Goal: Task Accomplishment & Management: Use online tool/utility

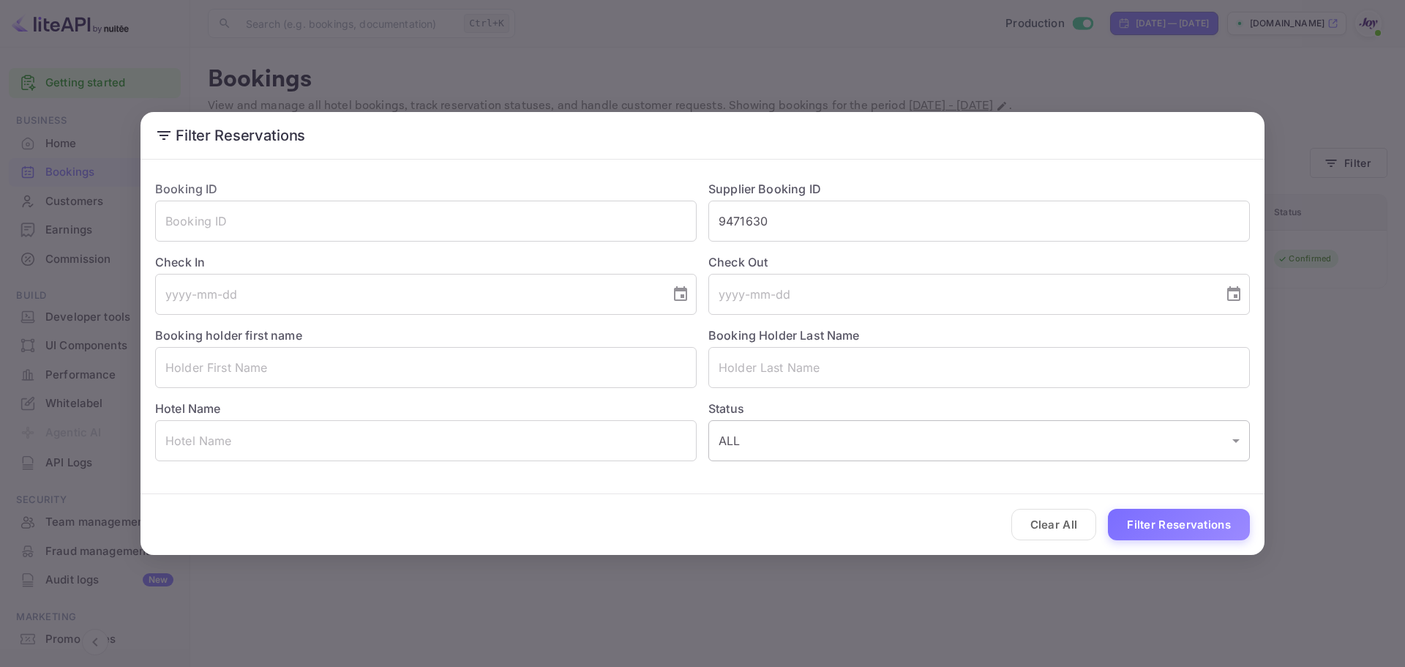
drag, startPoint x: 1066, startPoint y: 527, endPoint x: 1075, endPoint y: 451, distance: 75.9
click at [1068, 526] on button "Clear All" at bounding box center [1054, 524] width 86 height 31
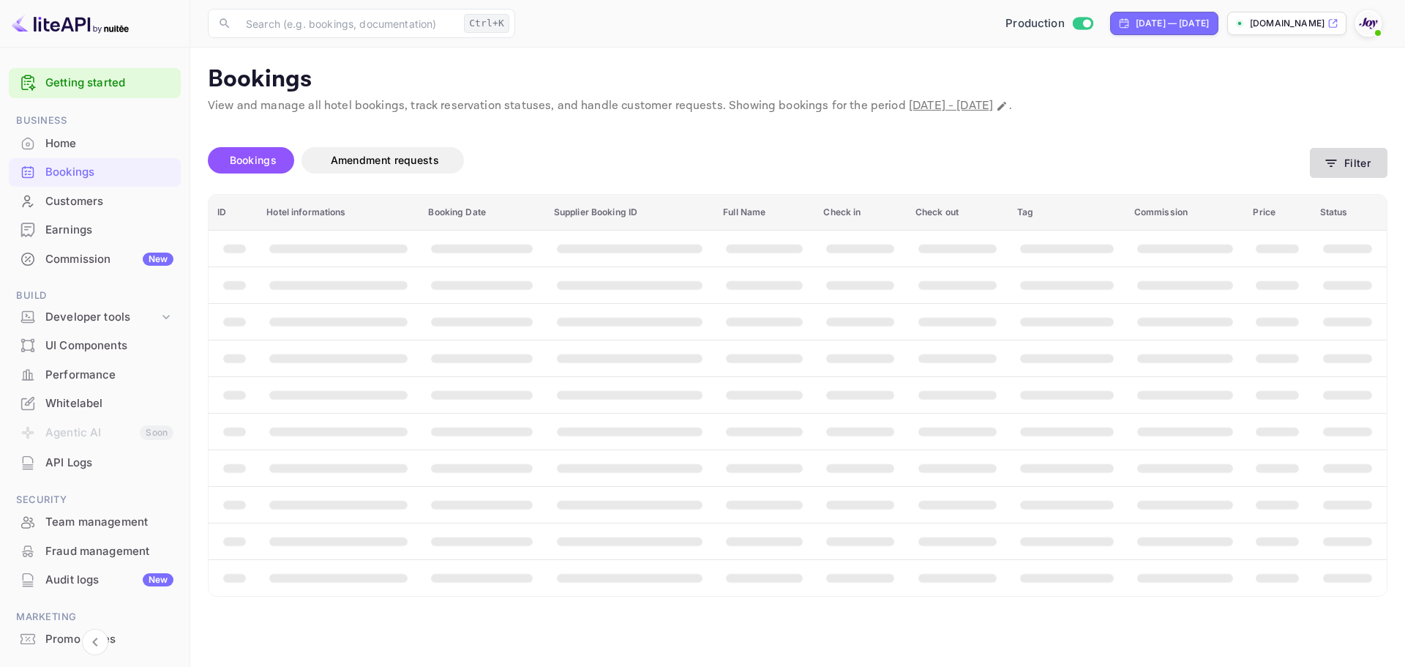
click at [1363, 161] on button "Filter" at bounding box center [1349, 163] width 78 height 30
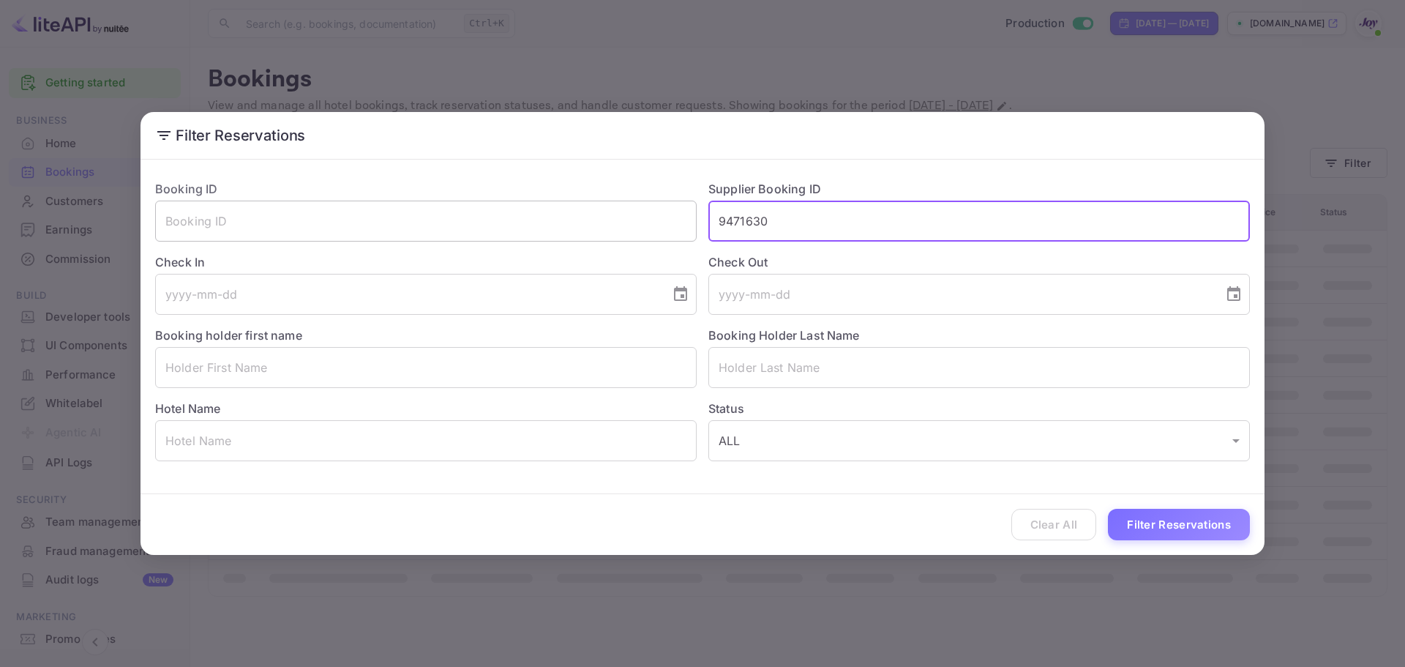
drag, startPoint x: 778, startPoint y: 218, endPoint x: 646, endPoint y: 220, distance: 131.7
click at [652, 221] on div "Booking ID ​ Supplier Booking ID 9471630 ​ Check In ​ Check Out ​ Booking holde…" at bounding box center [696, 314] width 1106 height 293
paste input "B4FD88B972"
type input "B4FD88B972"
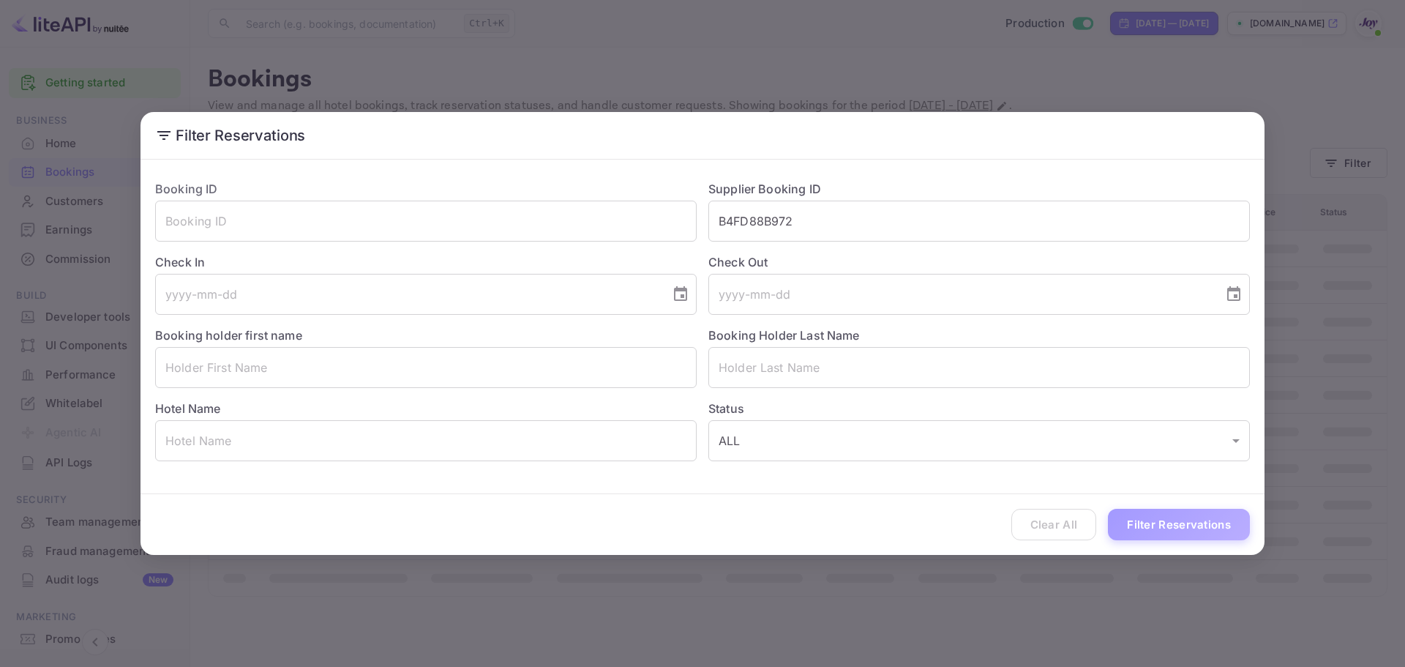
click at [1162, 518] on button "Filter Reservations" at bounding box center [1179, 524] width 142 height 31
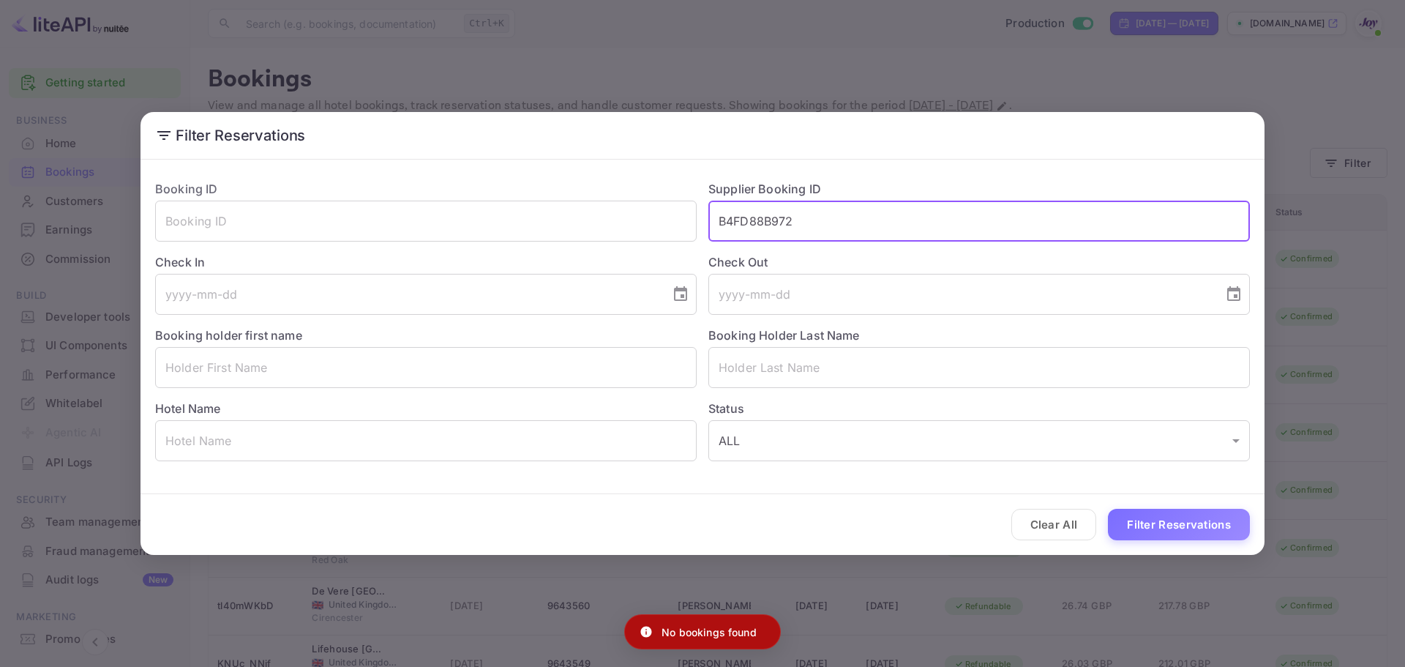
drag, startPoint x: 837, startPoint y: 224, endPoint x: 430, endPoint y: 195, distance: 408.6
click at [465, 199] on div "Booking ID ​ Supplier Booking ID B4FD88B972 ​ Check In ​ Check Out ​ Booking ho…" at bounding box center [696, 314] width 1106 height 293
click at [311, 212] on input "text" at bounding box center [425, 220] width 541 height 41
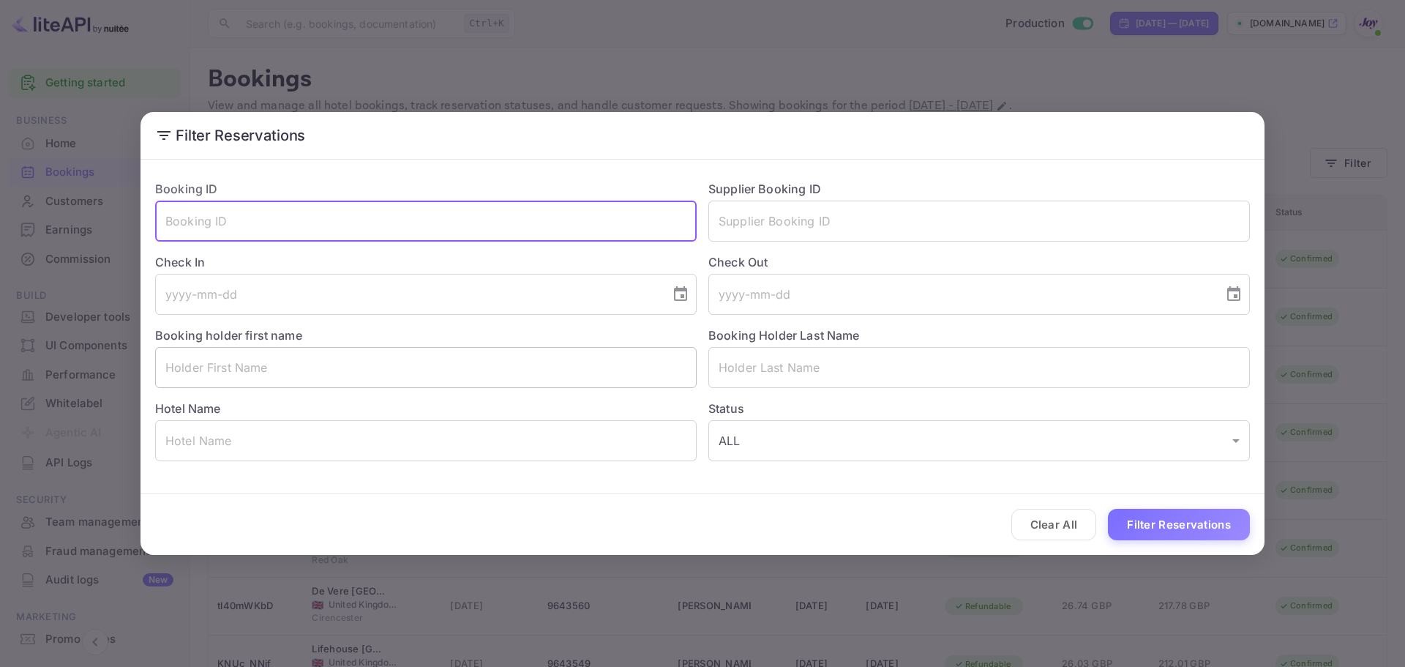
paste input "B4FD88B972"
type input "B4FD88B972"
click at [1181, 516] on button "Filter Reservations" at bounding box center [1179, 524] width 142 height 31
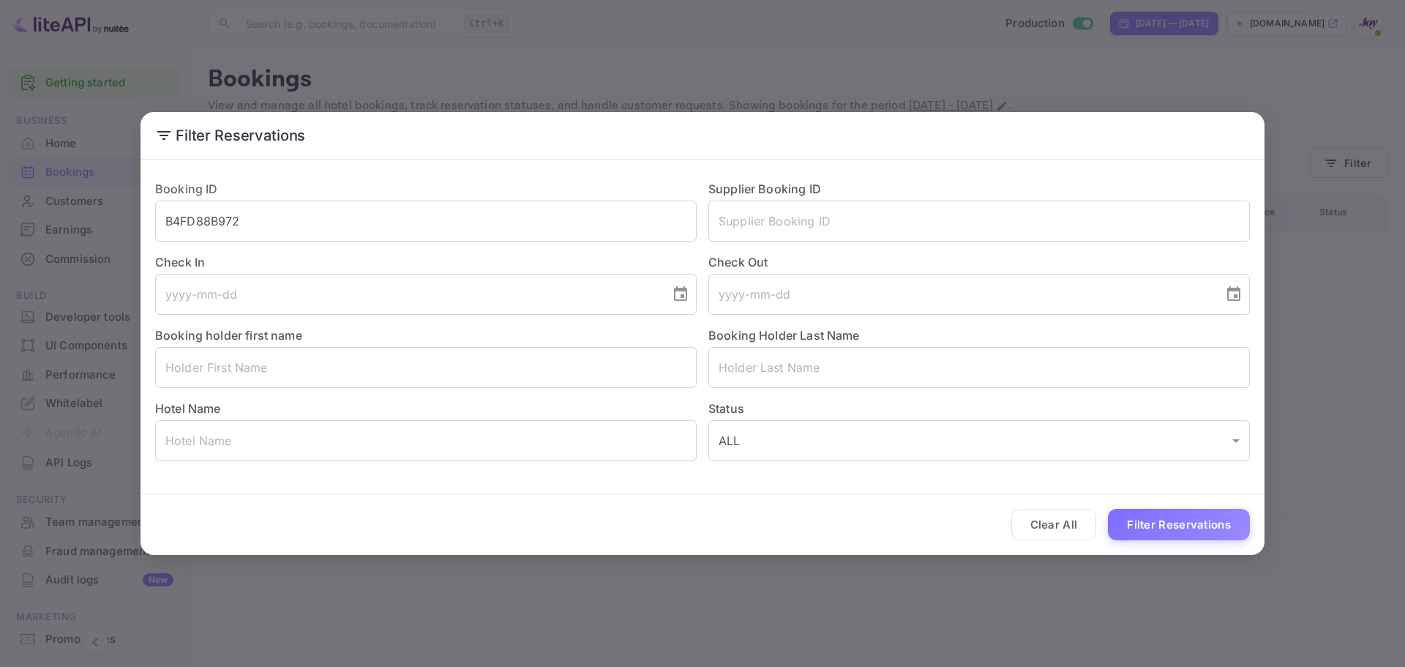
click at [1058, 522] on button "Clear All" at bounding box center [1054, 524] width 86 height 31
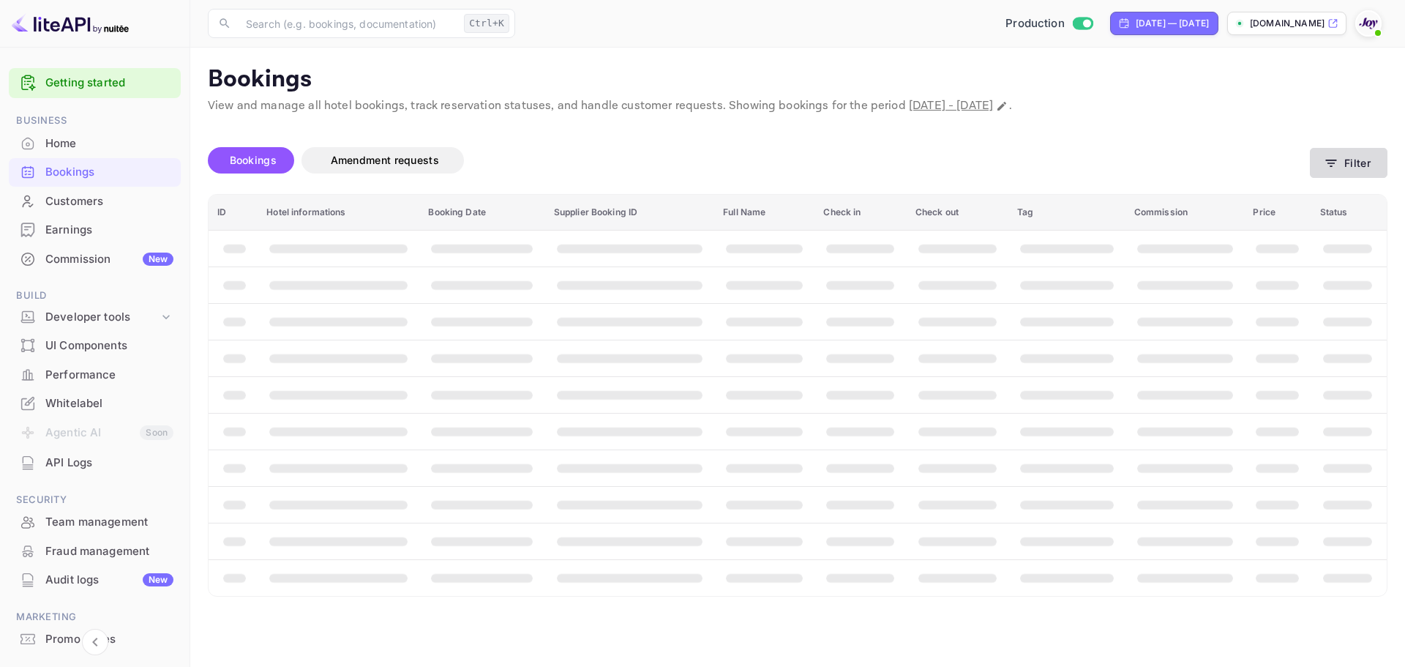
click at [1354, 166] on button "Filter" at bounding box center [1349, 163] width 78 height 30
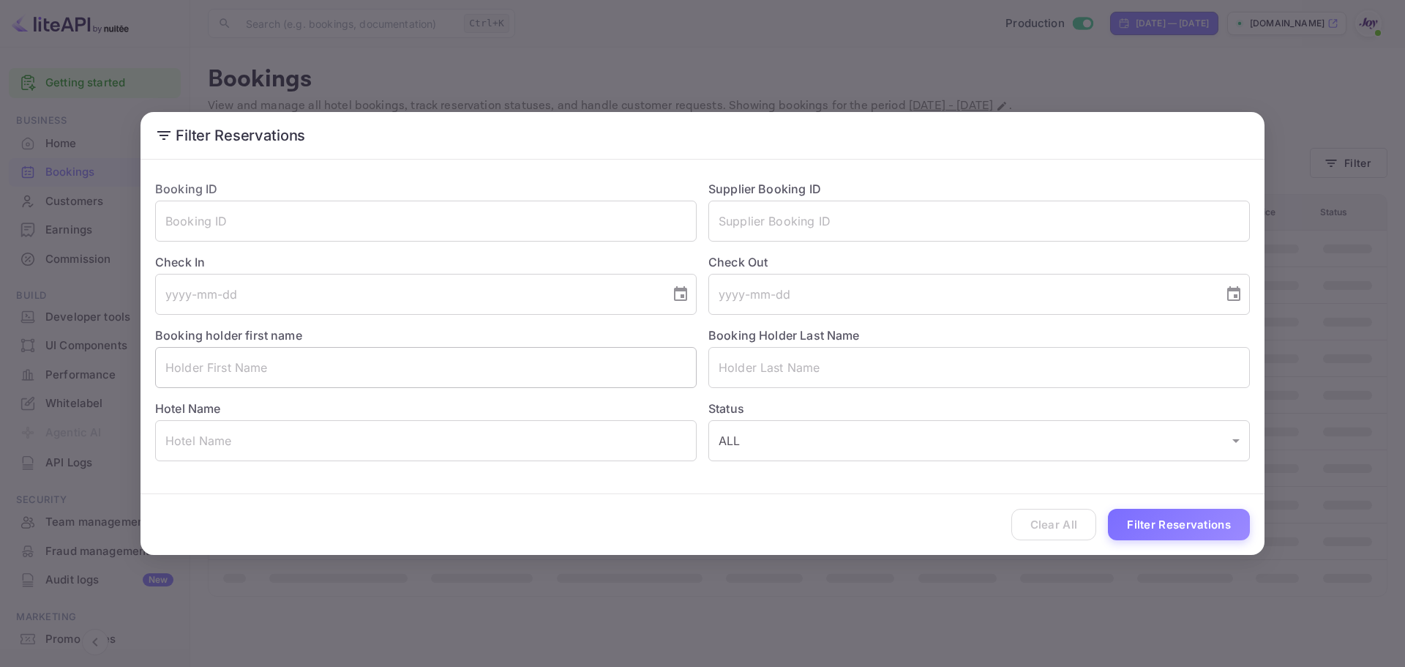
click at [268, 375] on input "text" at bounding box center [425, 367] width 541 height 41
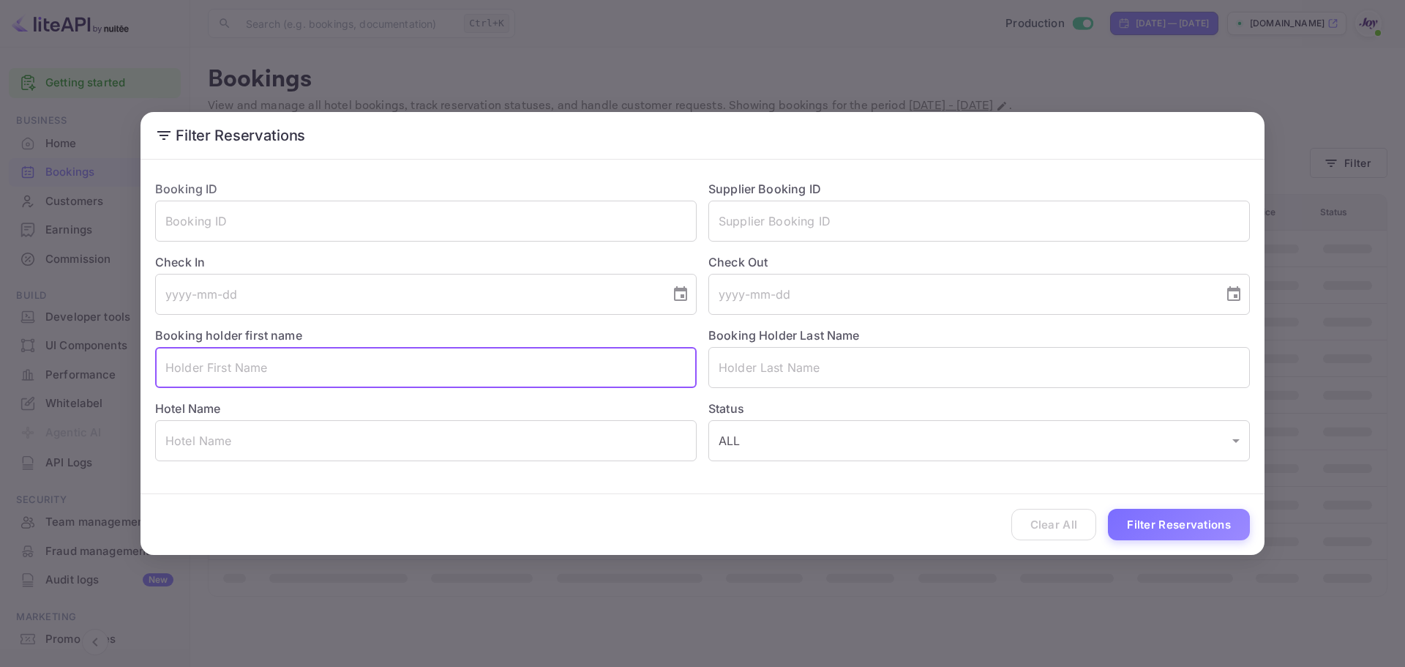
paste input "[DEMOGRAPHIC_DATA][PERSON_NAME]"
click at [244, 372] on input "[DEMOGRAPHIC_DATA][PERSON_NAME]" at bounding box center [425, 367] width 541 height 41
type input "[DEMOGRAPHIC_DATA]"
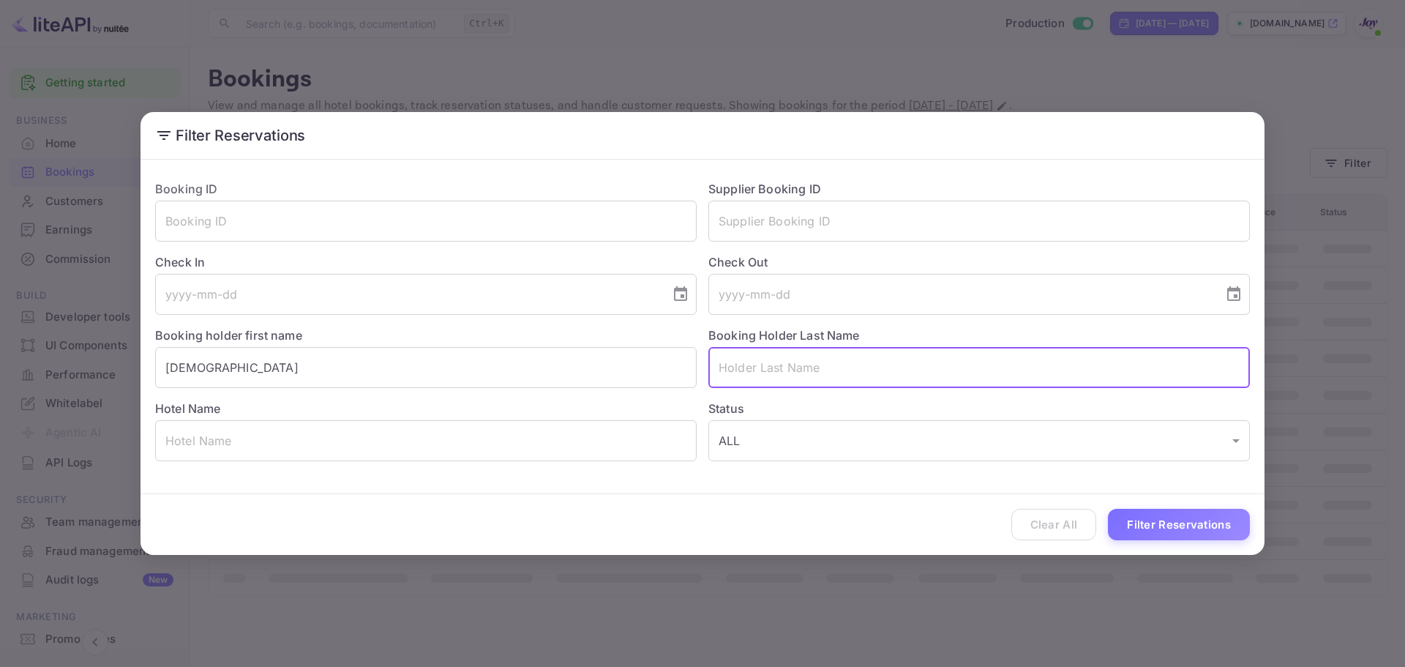
click at [835, 358] on input "text" at bounding box center [978, 367] width 541 height 41
paste input "[PERSON_NAME]"
type input "[PERSON_NAME]"
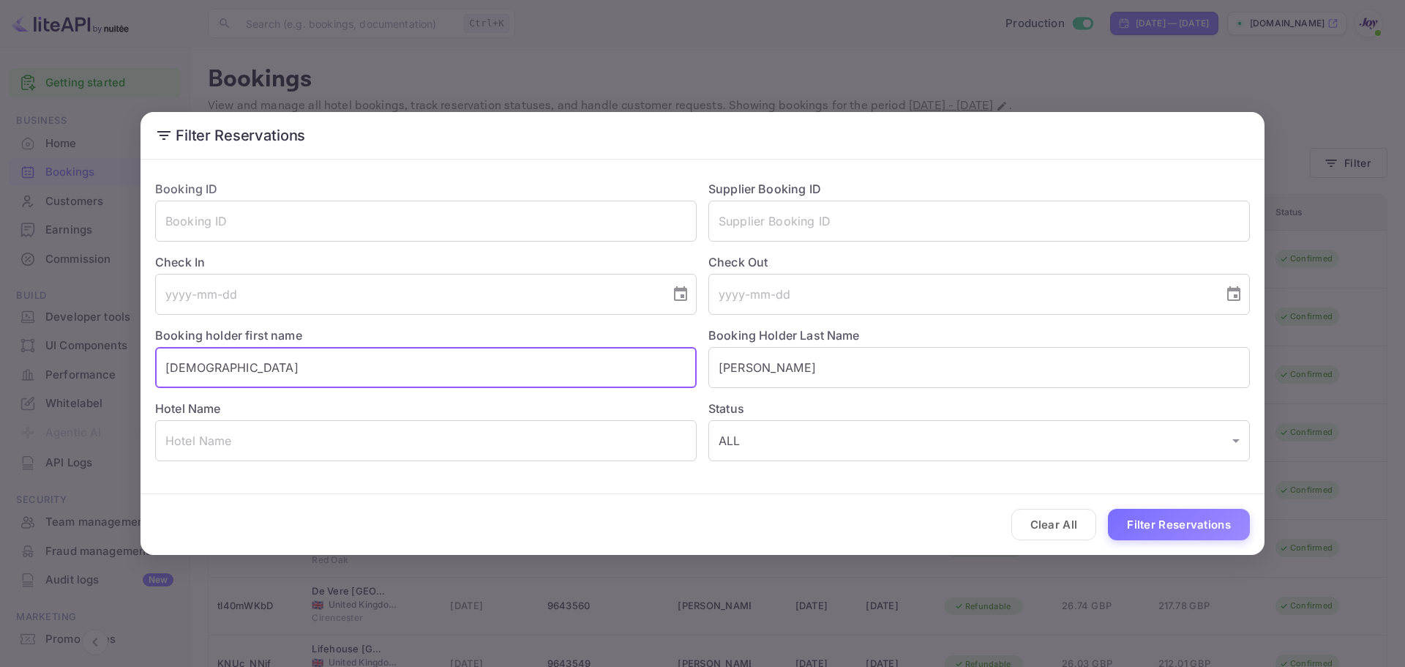
click at [431, 361] on input "[DEMOGRAPHIC_DATA]" at bounding box center [425, 367] width 541 height 41
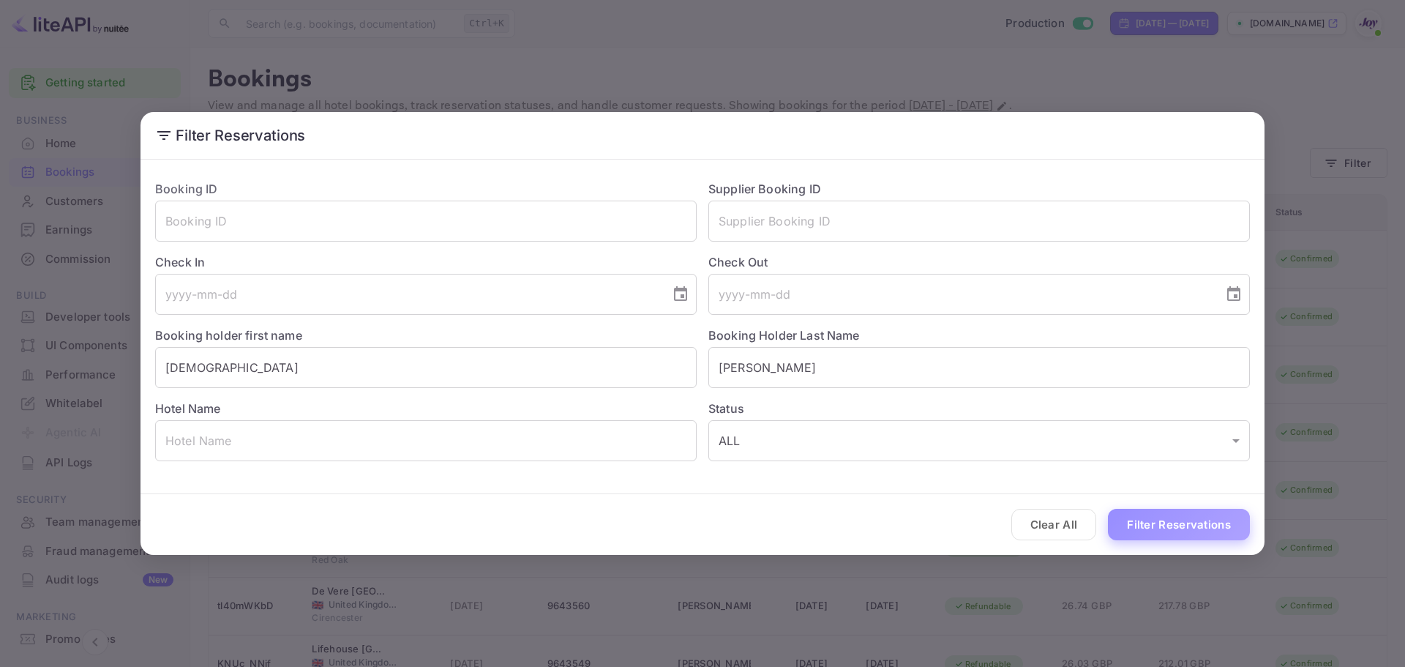
click at [1144, 522] on button "Filter Reservations" at bounding box center [1179, 524] width 142 height 31
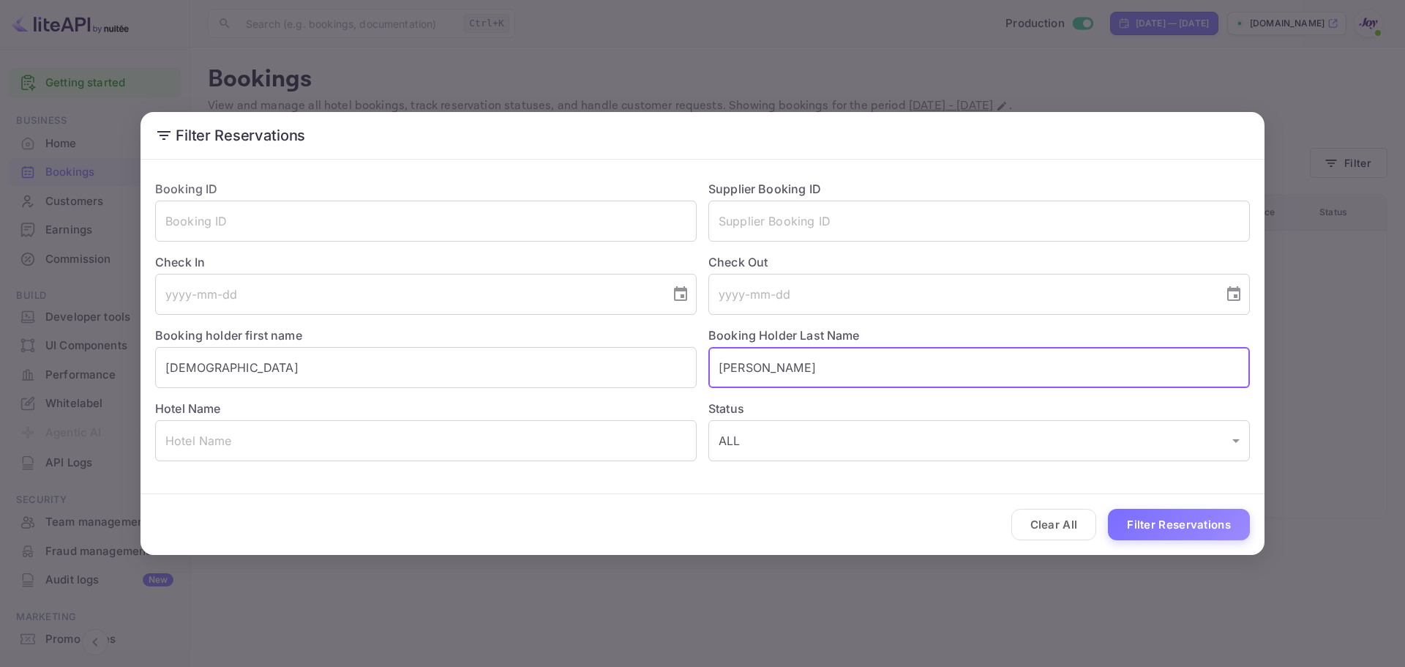
drag, startPoint x: 773, startPoint y: 367, endPoint x: 550, endPoint y: 346, distance: 224.1
click at [546, 342] on div "Booking ID ​ Supplier Booking ID ​ Check In ​ Check Out ​ Booking holder first …" at bounding box center [696, 314] width 1106 height 293
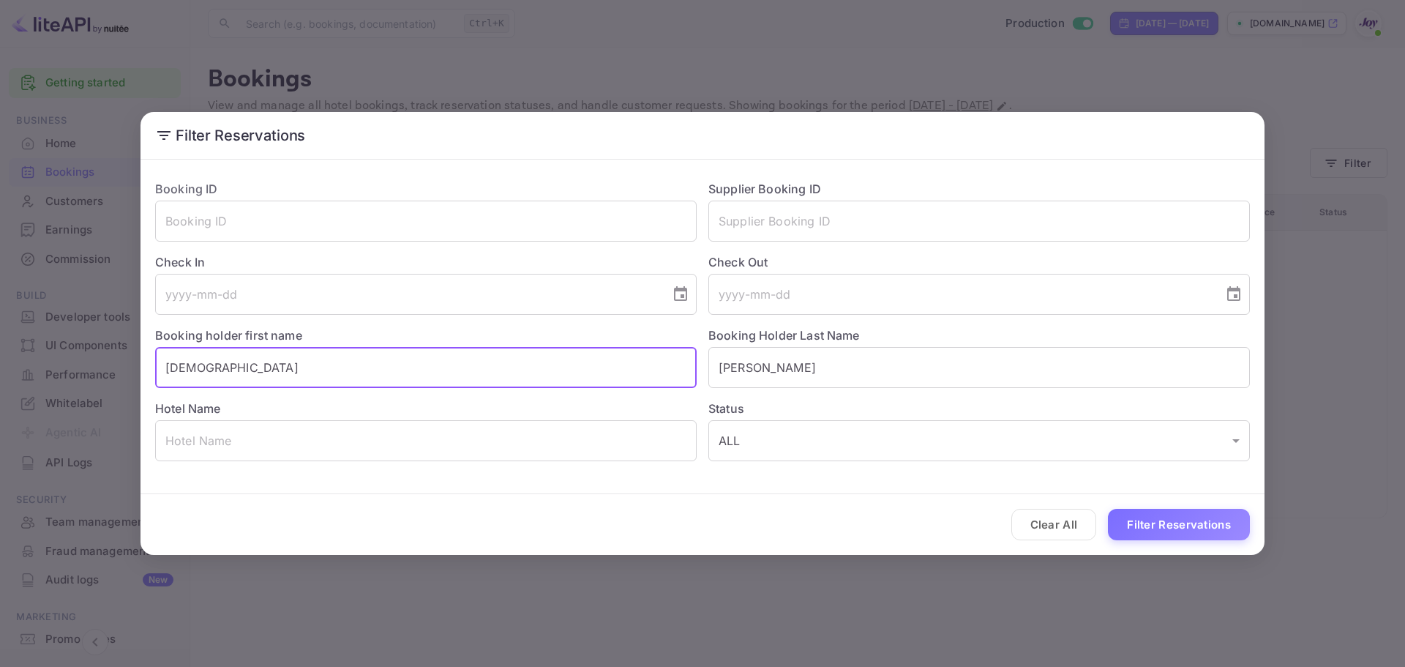
drag, startPoint x: 296, startPoint y: 367, endPoint x: 94, endPoint y: 372, distance: 201.3
click at [67, 367] on div "Filter Reservations Booking ID ​ Supplier Booking ID ​ Check In ​ Check Out ​ B…" at bounding box center [702, 333] width 1405 height 667
paste input "[PERSON_NAME]"
click at [247, 371] on input "[PERSON_NAME]" at bounding box center [425, 367] width 541 height 41
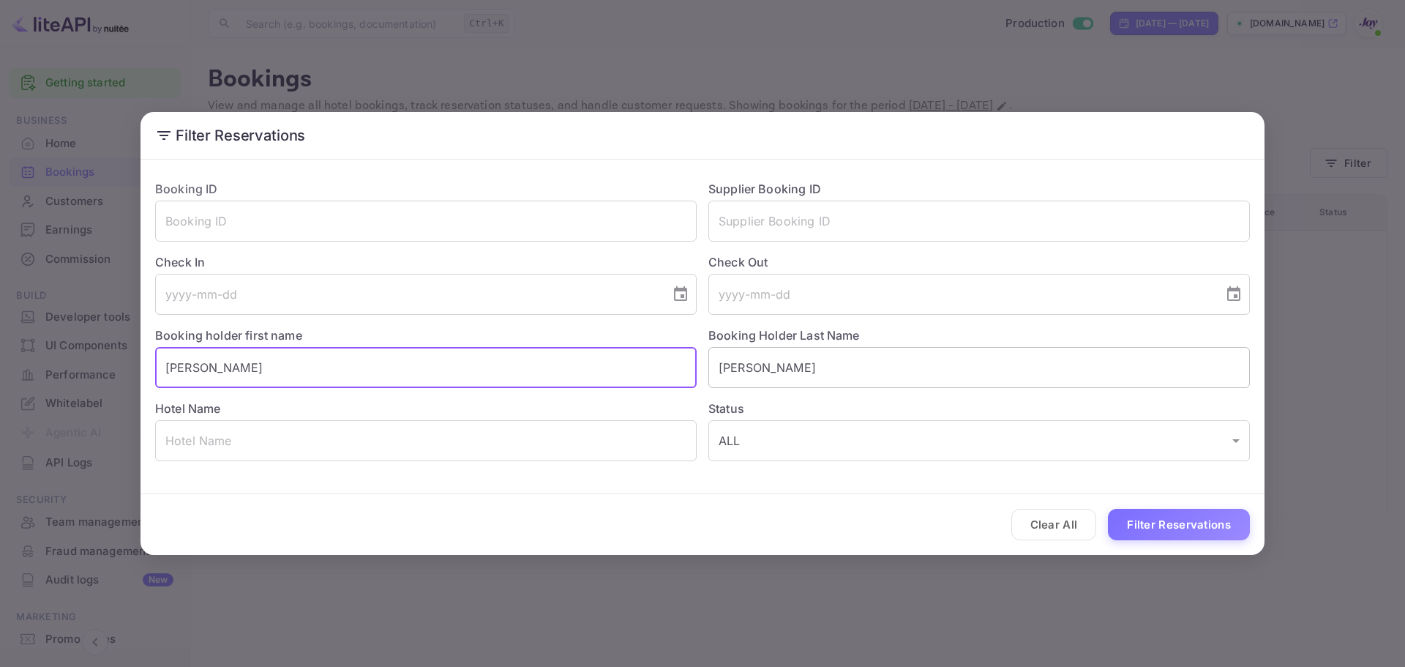
type input "[PERSON_NAME]"
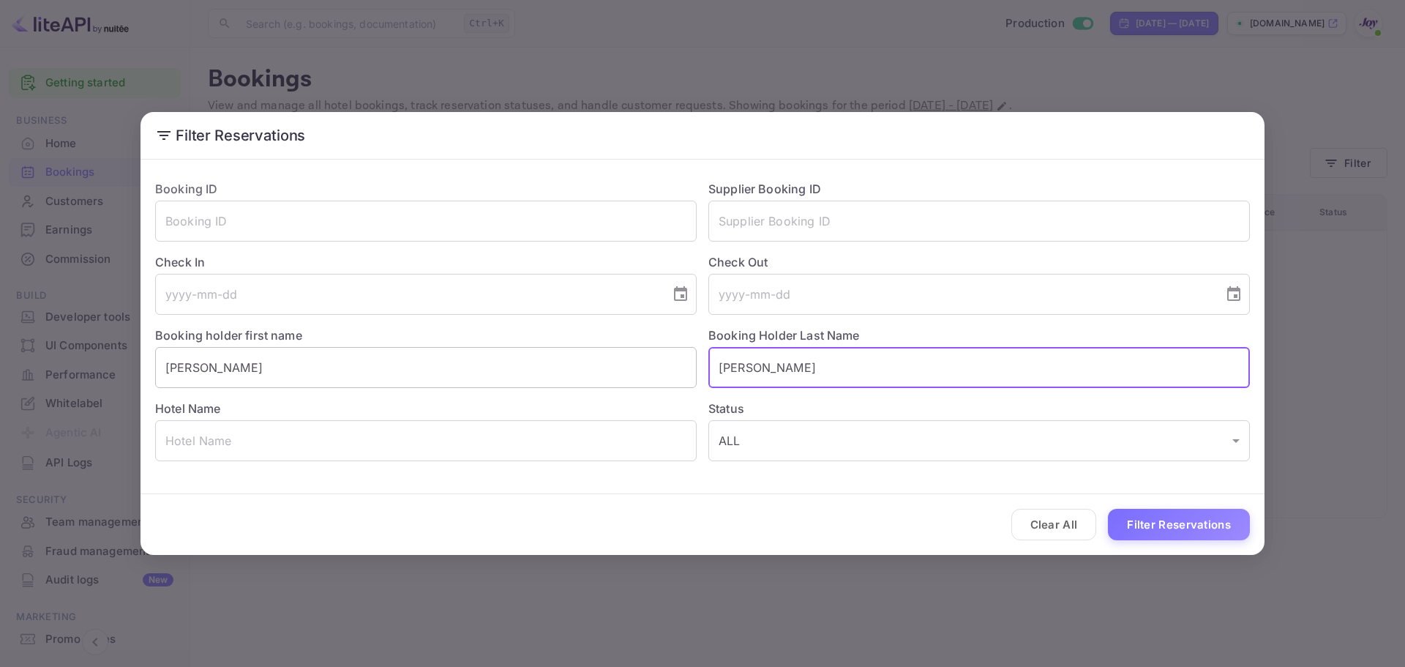
drag, startPoint x: 766, startPoint y: 371, endPoint x: 691, endPoint y: 371, distance: 75.4
click at [691, 371] on div "Booking ID ​ Supplier Booking ID ​ Check In ​ Check Out ​ Booking holder first …" at bounding box center [696, 314] width 1106 height 293
paste input "[PERSON_NAME]"
type input "[PERSON_NAME]"
click at [1152, 512] on button "Filter Reservations" at bounding box center [1179, 524] width 142 height 31
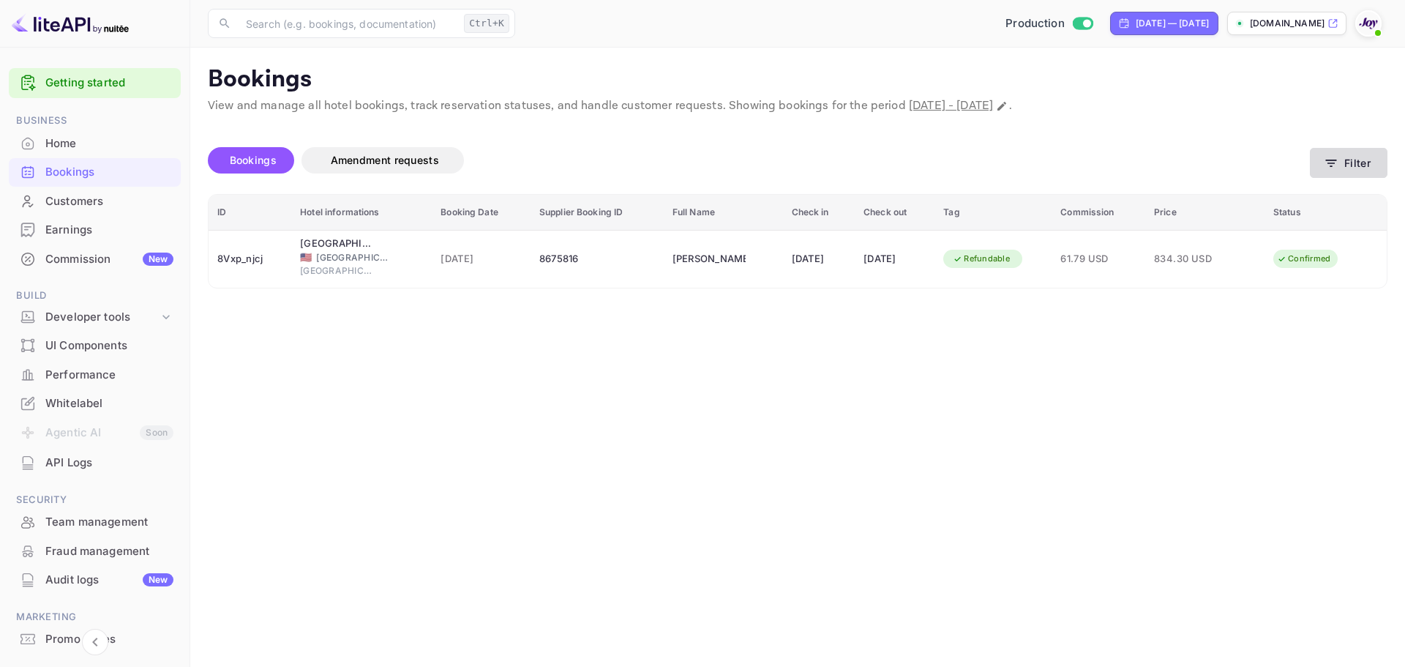
click at [1357, 167] on button "Filter" at bounding box center [1349, 163] width 78 height 30
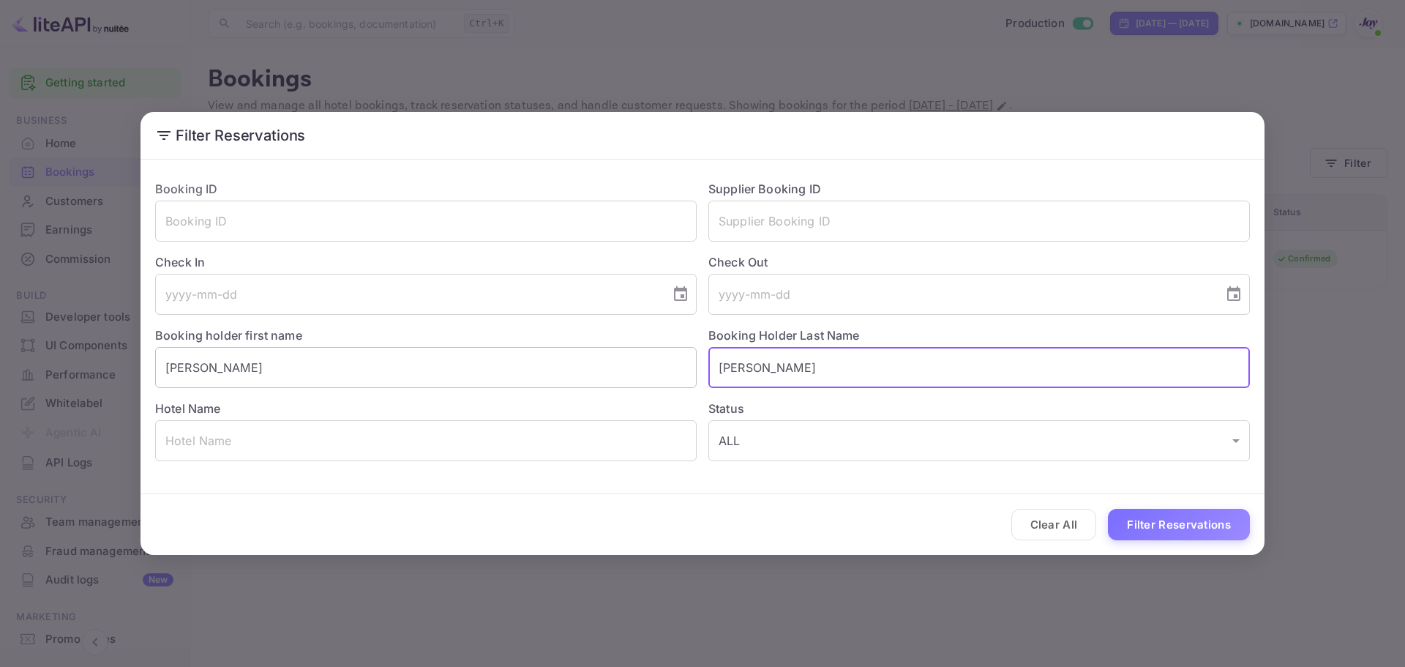
drag, startPoint x: 793, startPoint y: 371, endPoint x: 606, endPoint y: 381, distance: 187.6
click at [606, 381] on div "Booking ID ​ Supplier Booking ID ​ Check In ​ Check Out ​ Booking holder first …" at bounding box center [696, 314] width 1106 height 293
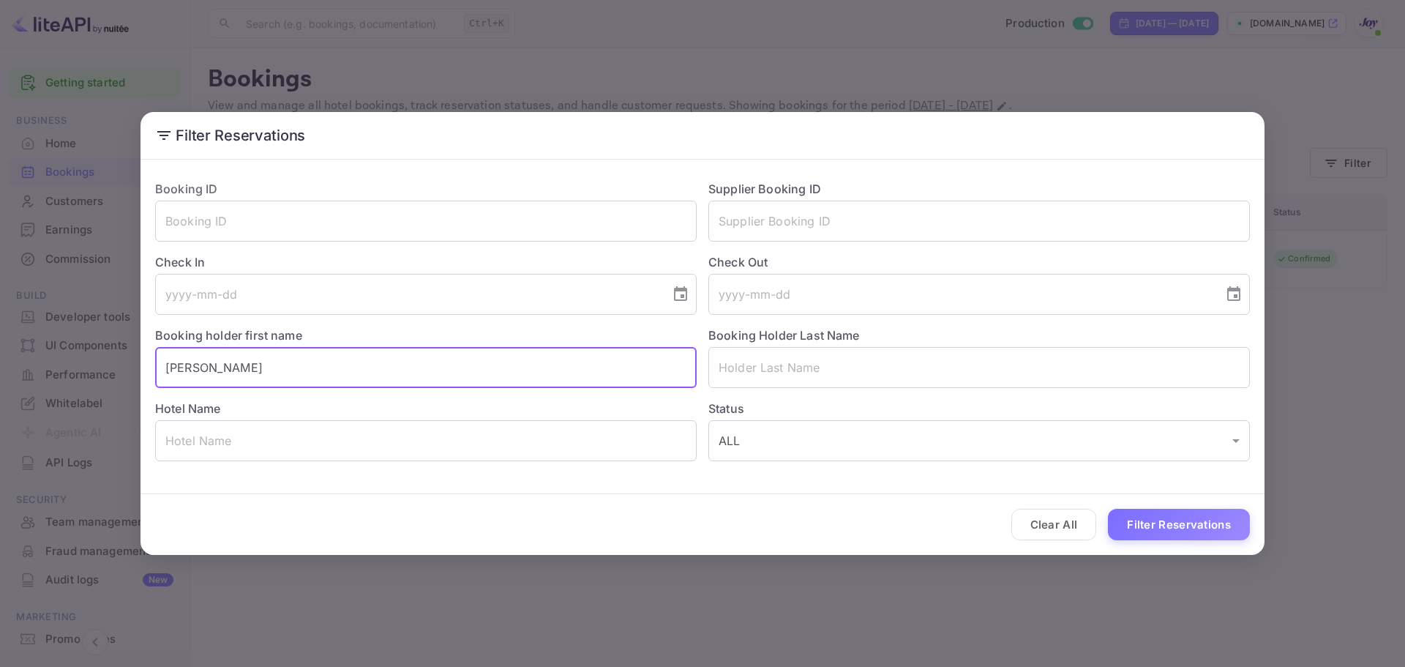
drag, startPoint x: 388, startPoint y: 375, endPoint x: 51, endPoint y: 354, distance: 337.2
click at [51, 354] on div "Filter Reservations Booking ID ​ Supplier Booking ID ​ Check In ​ Check Out ​ B…" at bounding box center [702, 333] width 1405 height 667
click at [813, 211] on input "text" at bounding box center [978, 220] width 541 height 41
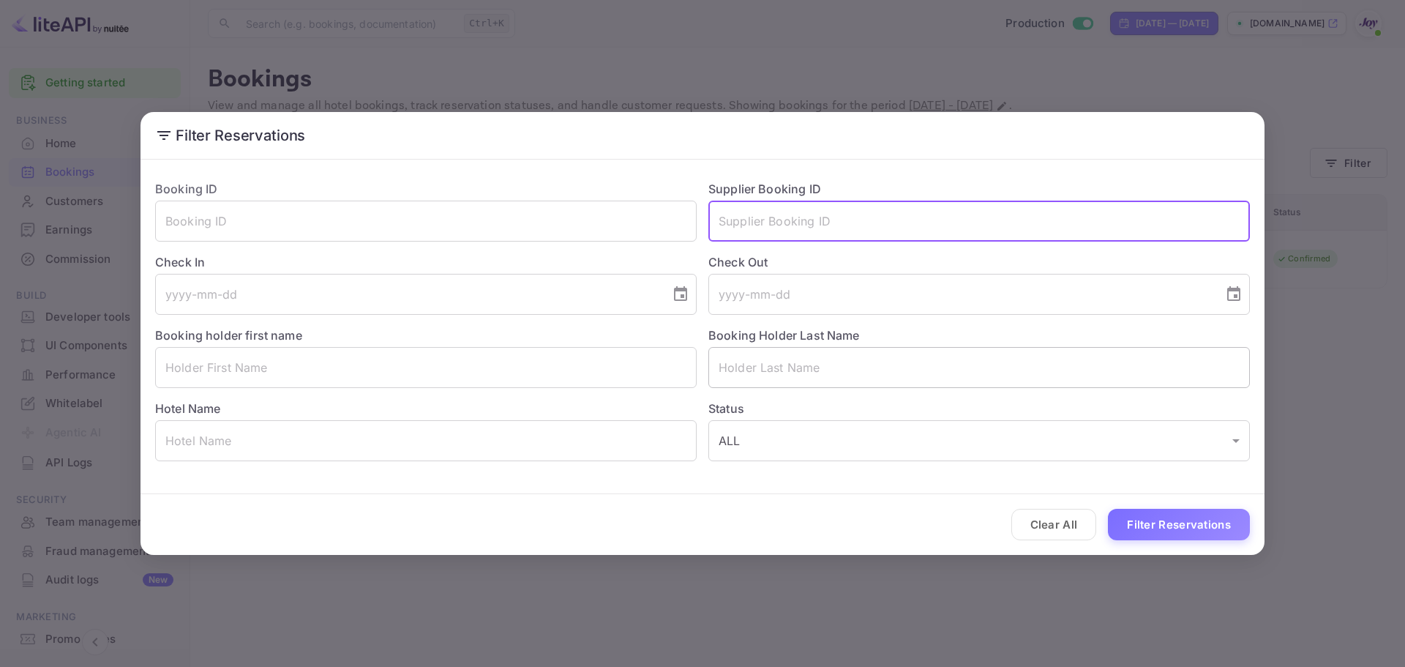
paste input "9471630"
type input "9471630"
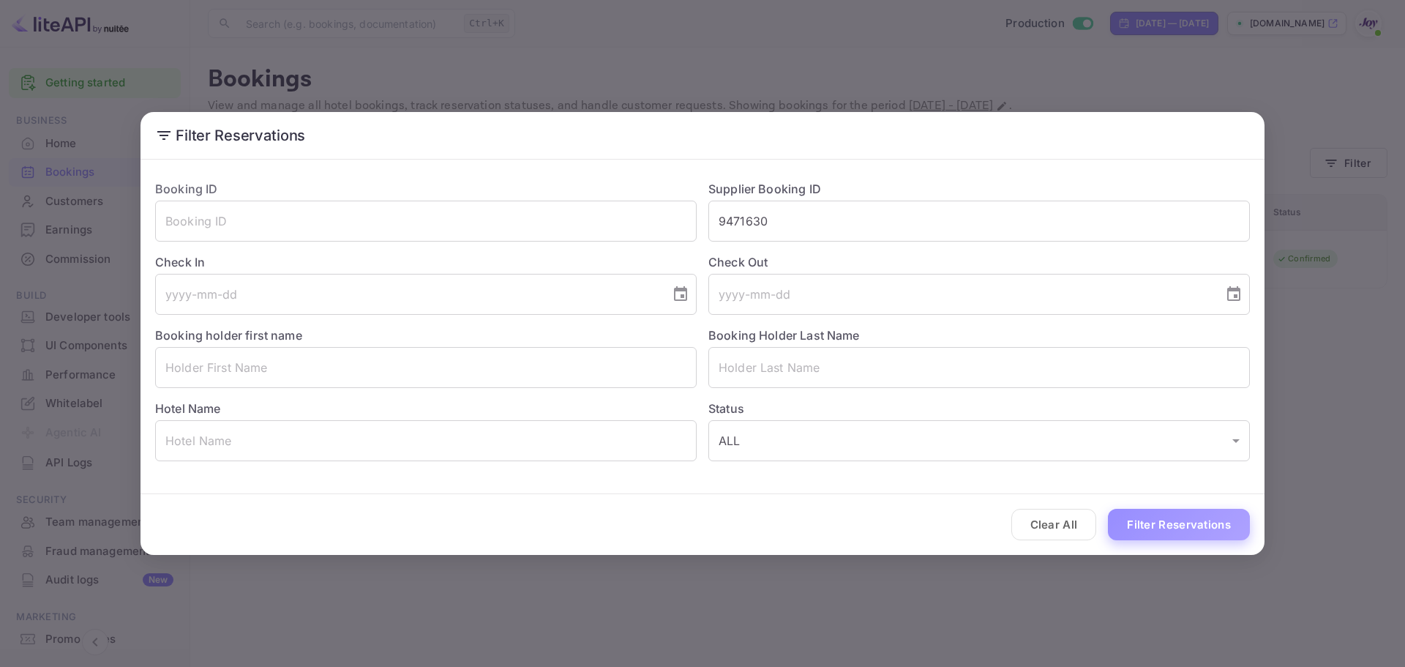
click at [1150, 531] on button "Filter Reservations" at bounding box center [1179, 524] width 142 height 31
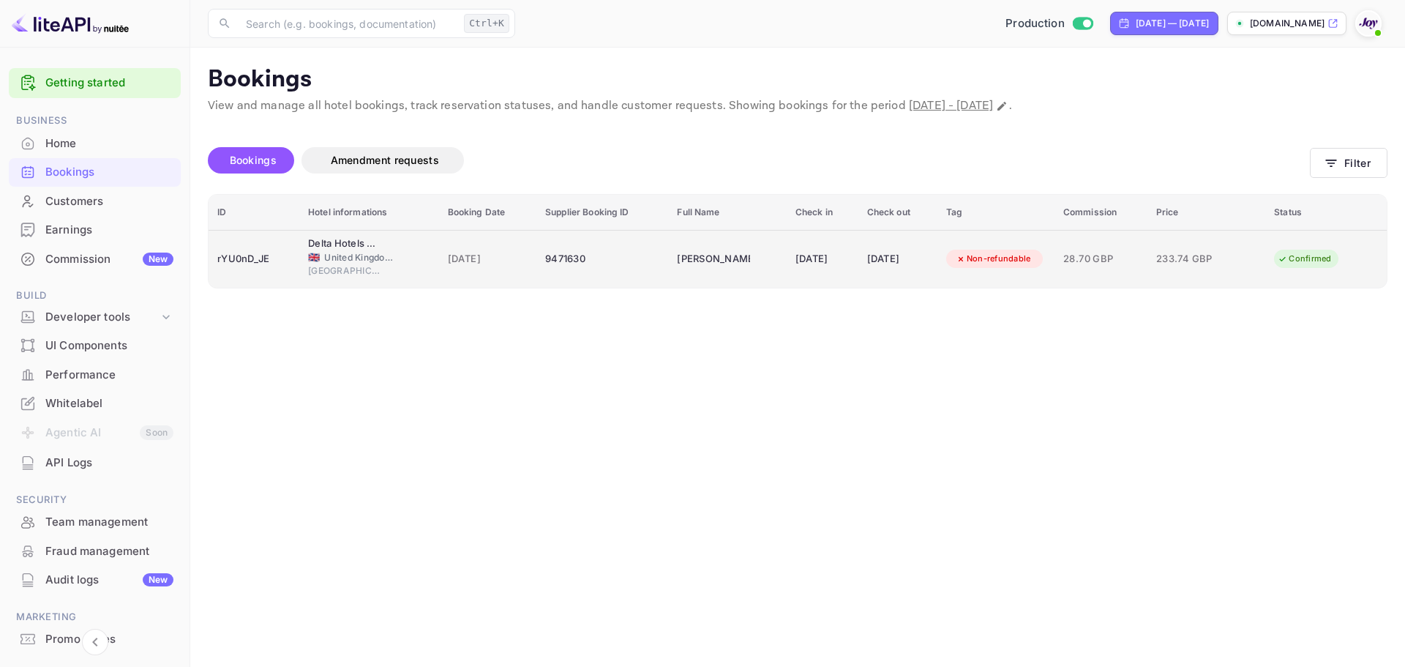
click at [632, 251] on div "9471630" at bounding box center [602, 258] width 114 height 23
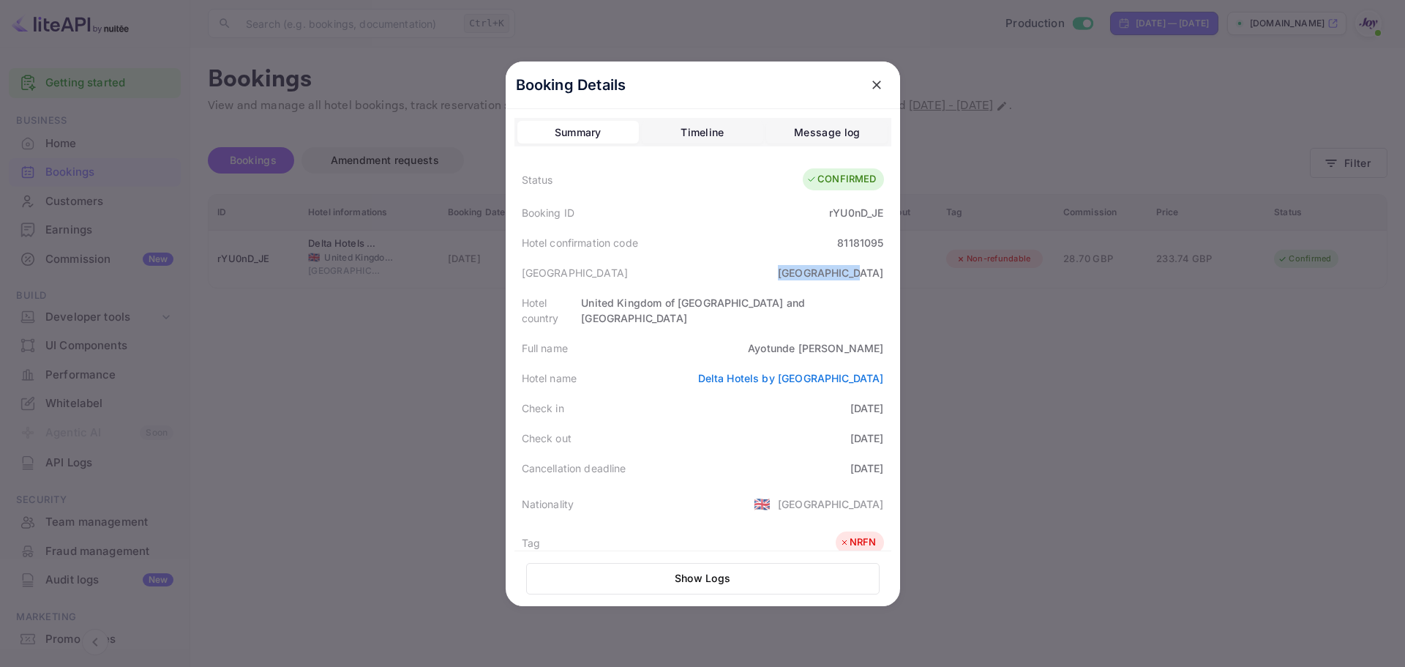
drag, startPoint x: 793, startPoint y: 271, endPoint x: 883, endPoint y: 268, distance: 90.1
click at [883, 268] on div "[GEOGRAPHIC_DATA] [GEOGRAPHIC_DATA]" at bounding box center [702, 273] width 377 height 30
drag, startPoint x: 785, startPoint y: 342, endPoint x: 886, endPoint y: 334, distance: 101.2
click at [886, 334] on div "Booking Details Summary Timeline Message log Status CONFIRMED Booking ID rYU0nD…" at bounding box center [703, 333] width 394 height 544
copy div "[PERSON_NAME]"
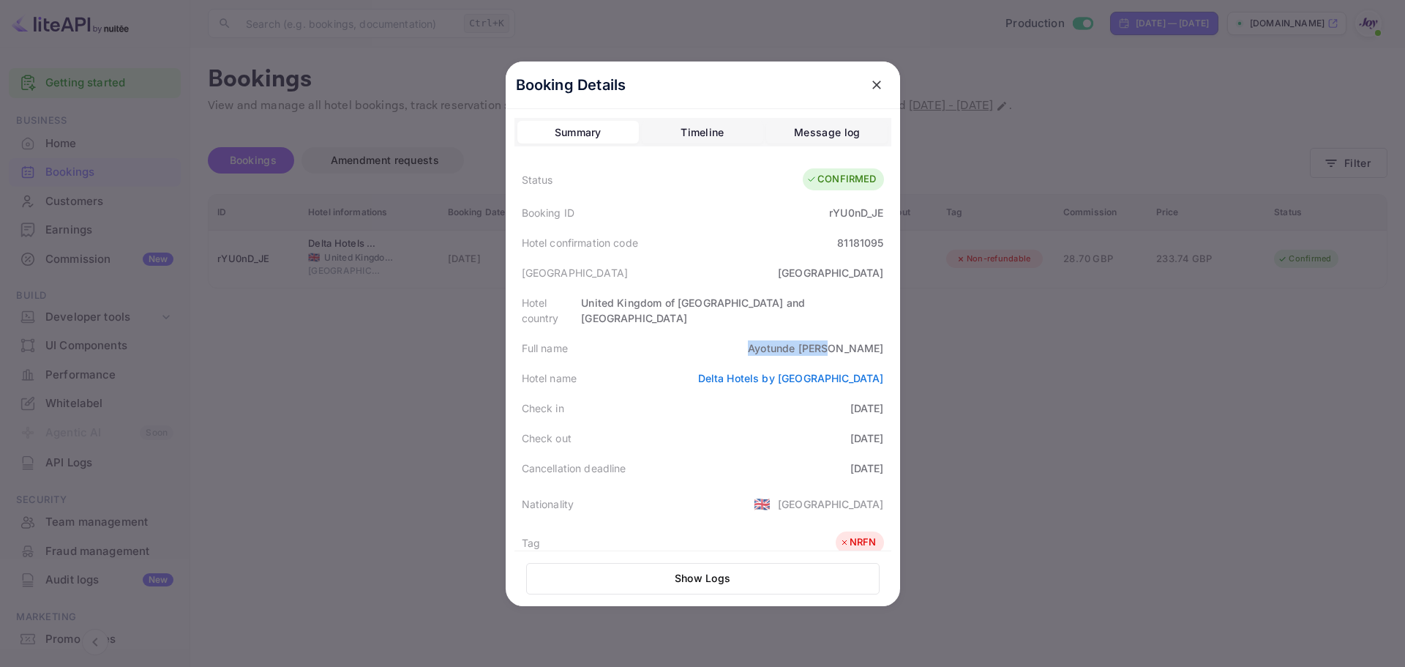
drag, startPoint x: 844, startPoint y: 392, endPoint x: 879, endPoint y: 426, distance: 48.6
click at [879, 426] on div "Status CONFIRMED Booking ID rYU0nD_JE Hotel confirmation code 81181095 [GEOGRAP…" at bounding box center [702, 538] width 377 height 755
click at [793, 423] on div "Check out [DATE]" at bounding box center [702, 438] width 377 height 30
click at [849, 241] on div "81181095" at bounding box center [860, 242] width 46 height 15
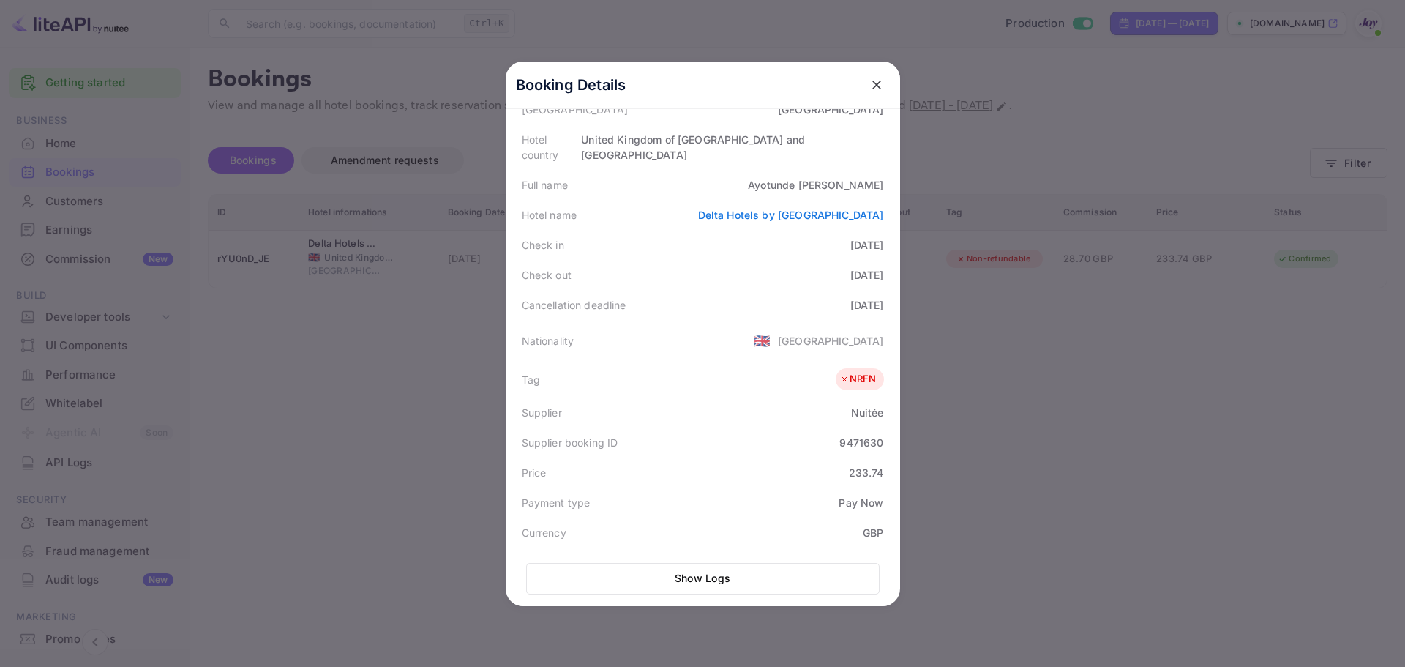
scroll to position [357, 0]
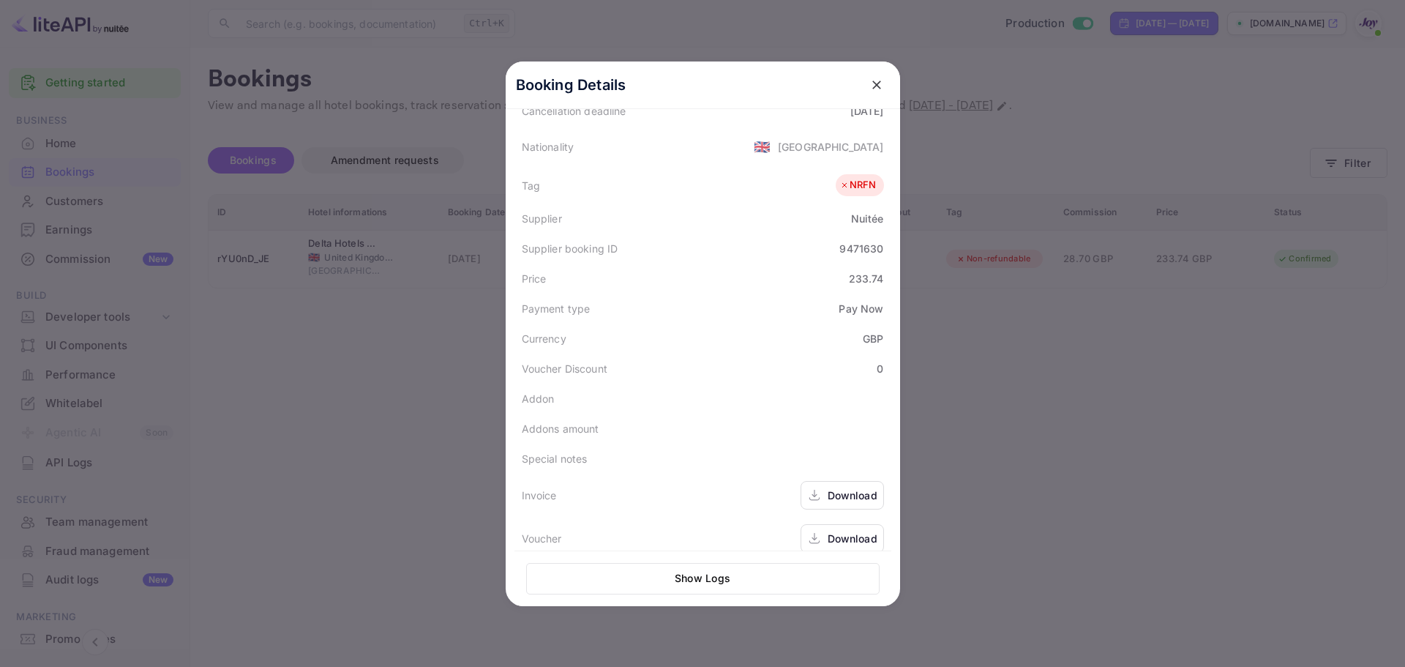
click at [847, 241] on div "9471630" at bounding box center [861, 248] width 44 height 15
copy div "9471630"
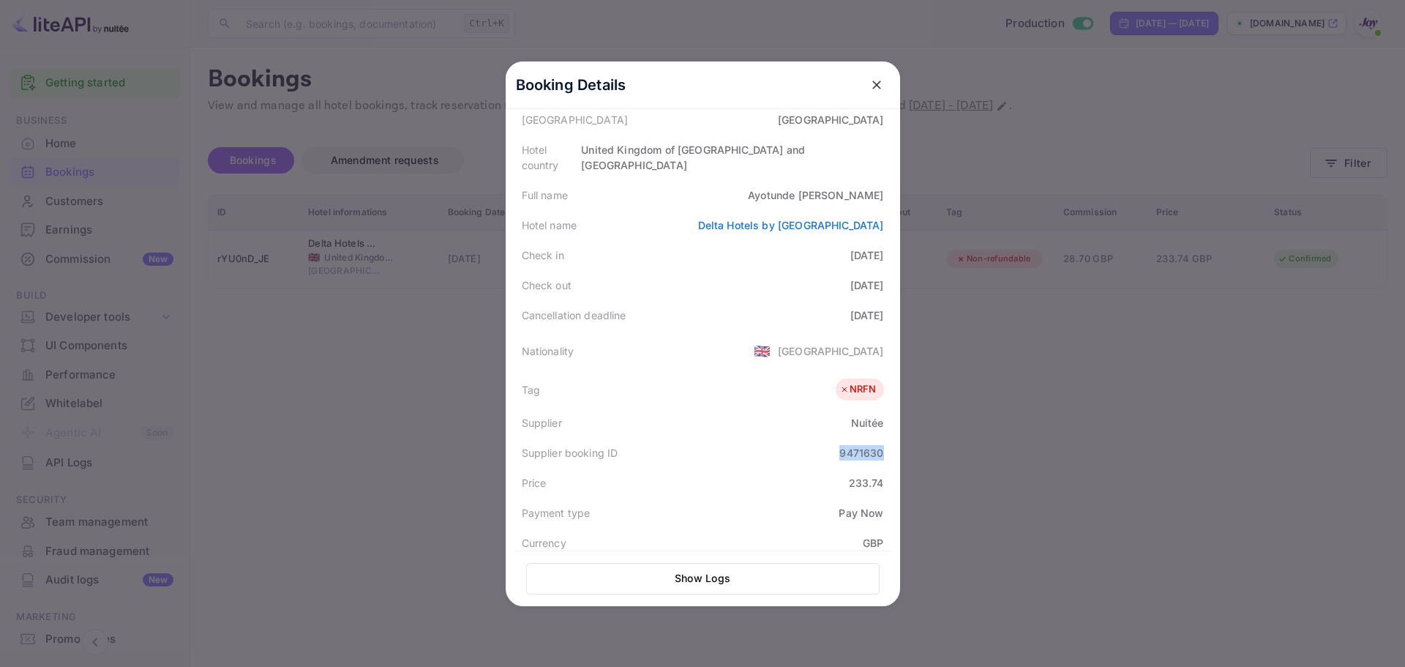
scroll to position [0, 0]
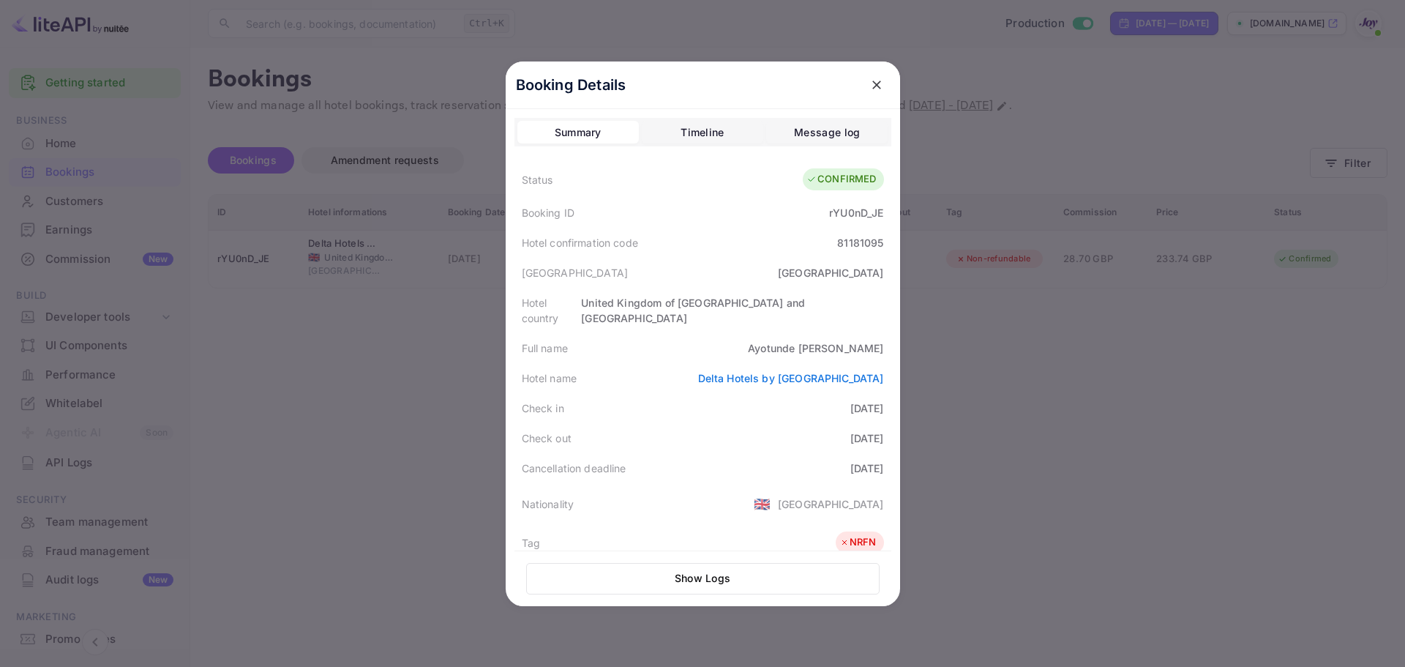
click at [851, 241] on div "81181095" at bounding box center [860, 242] width 46 height 15
copy div "81181095"
drag, startPoint x: 834, startPoint y: 217, endPoint x: 882, endPoint y: 217, distance: 47.6
click at [882, 217] on div "Booking ID rYU0nD_JE" at bounding box center [702, 213] width 377 height 30
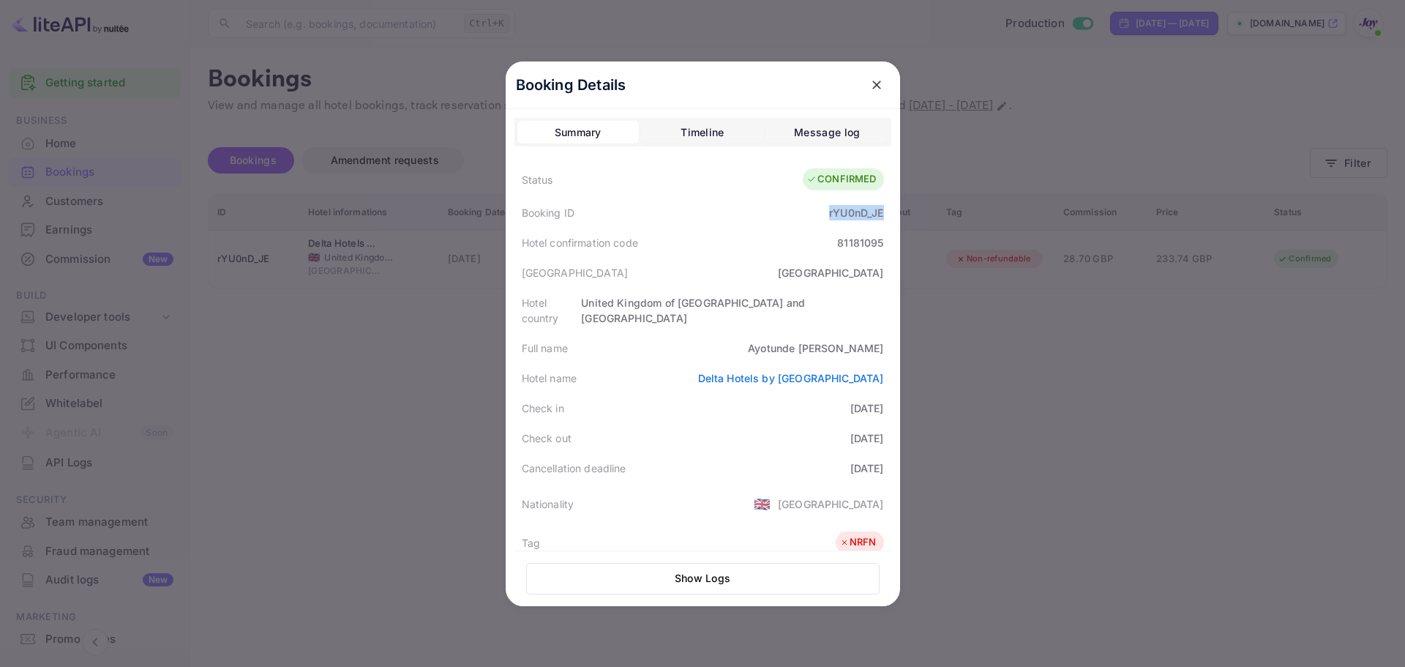
copy div "rYU0nD_JE"
drag, startPoint x: 864, startPoint y: 91, endPoint x: 877, endPoint y: 89, distance: 13.3
click at [869, 89] on icon "close" at bounding box center [876, 85] width 15 height 15
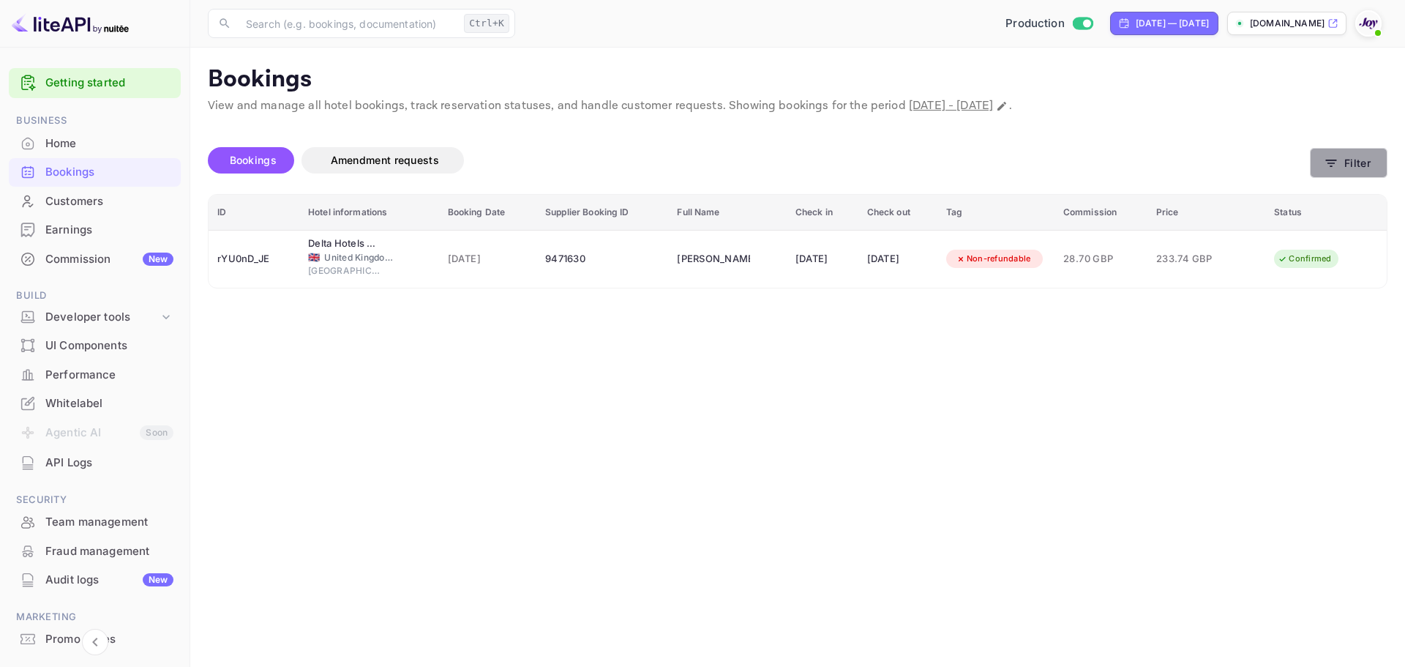
click at [1358, 170] on button "Filter" at bounding box center [1349, 163] width 78 height 30
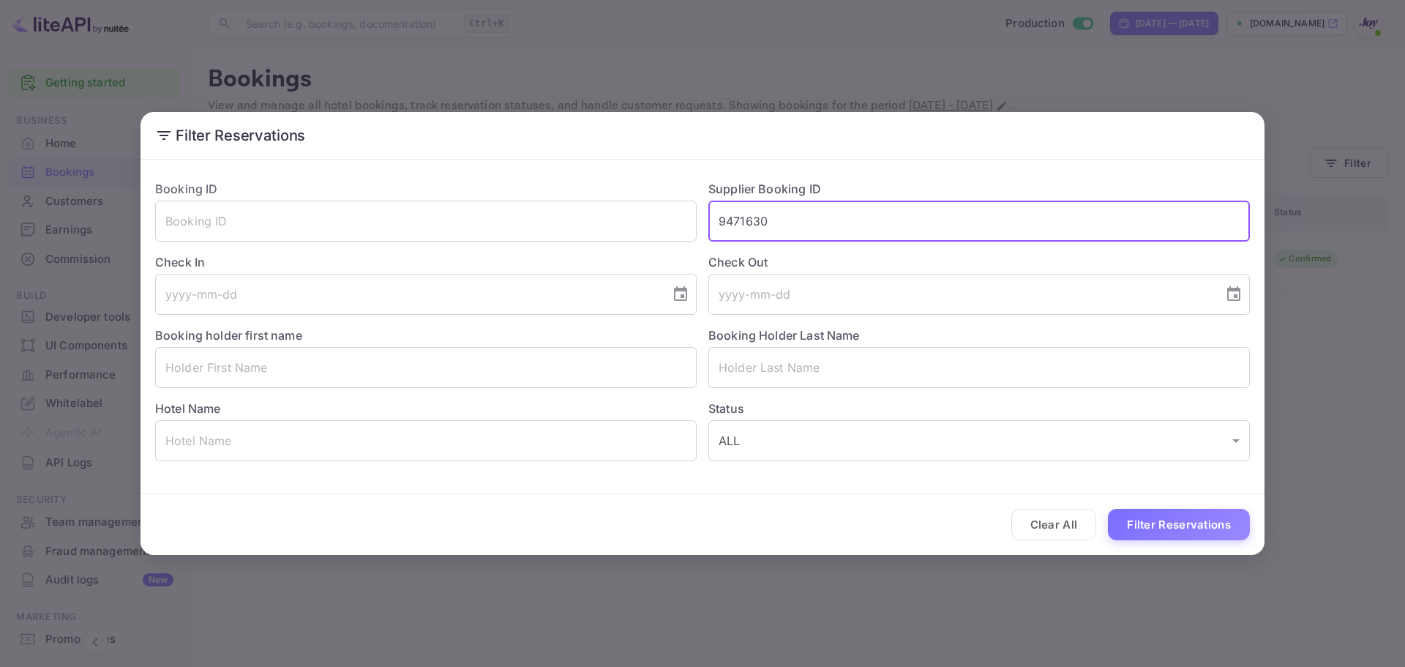
drag, startPoint x: 702, startPoint y: 220, endPoint x: 492, endPoint y: 253, distance: 212.7
click at [493, 253] on div "Booking ID ​ Supplier Booking ID 9471630 ​ Check In ​ Check Out ​ Booking holde…" at bounding box center [696, 314] width 1106 height 293
click at [228, 366] on input "text" at bounding box center [425, 367] width 541 height 41
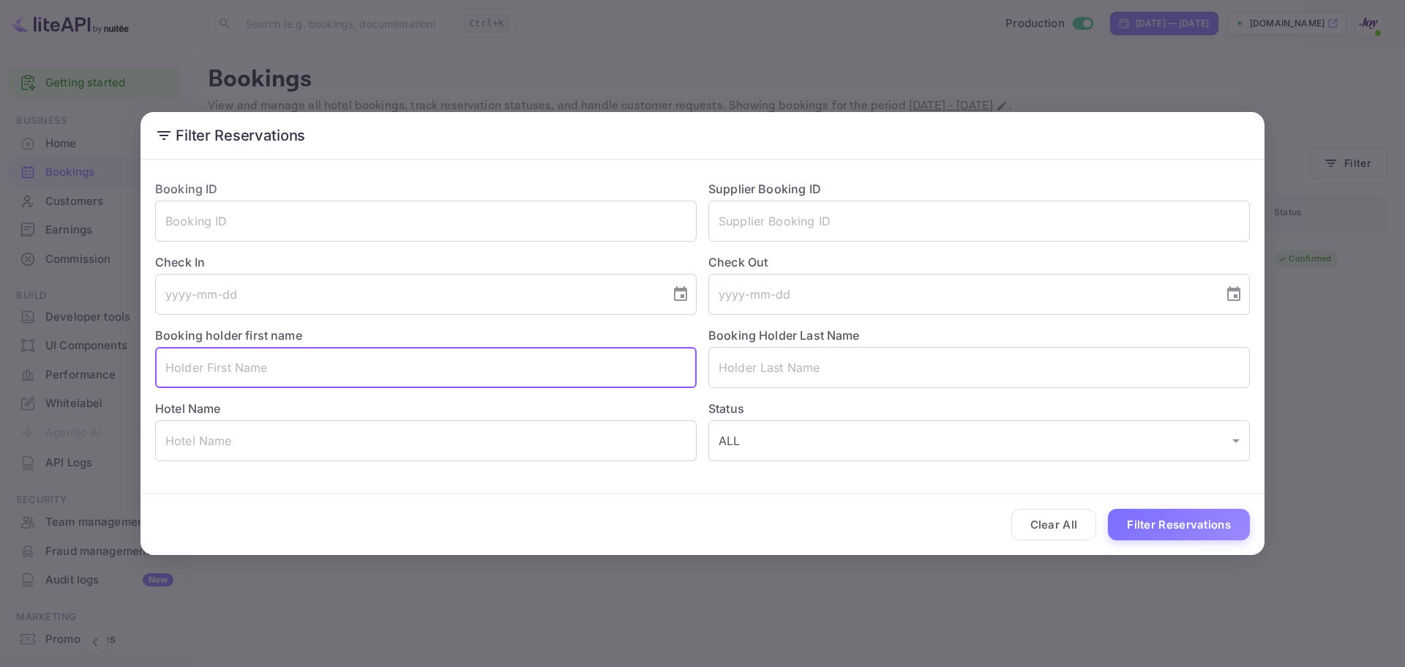
paste input "[PERSON_NAME]"
click at [233, 370] on input "[PERSON_NAME]" at bounding box center [425, 367] width 541 height 41
type input "Cara"
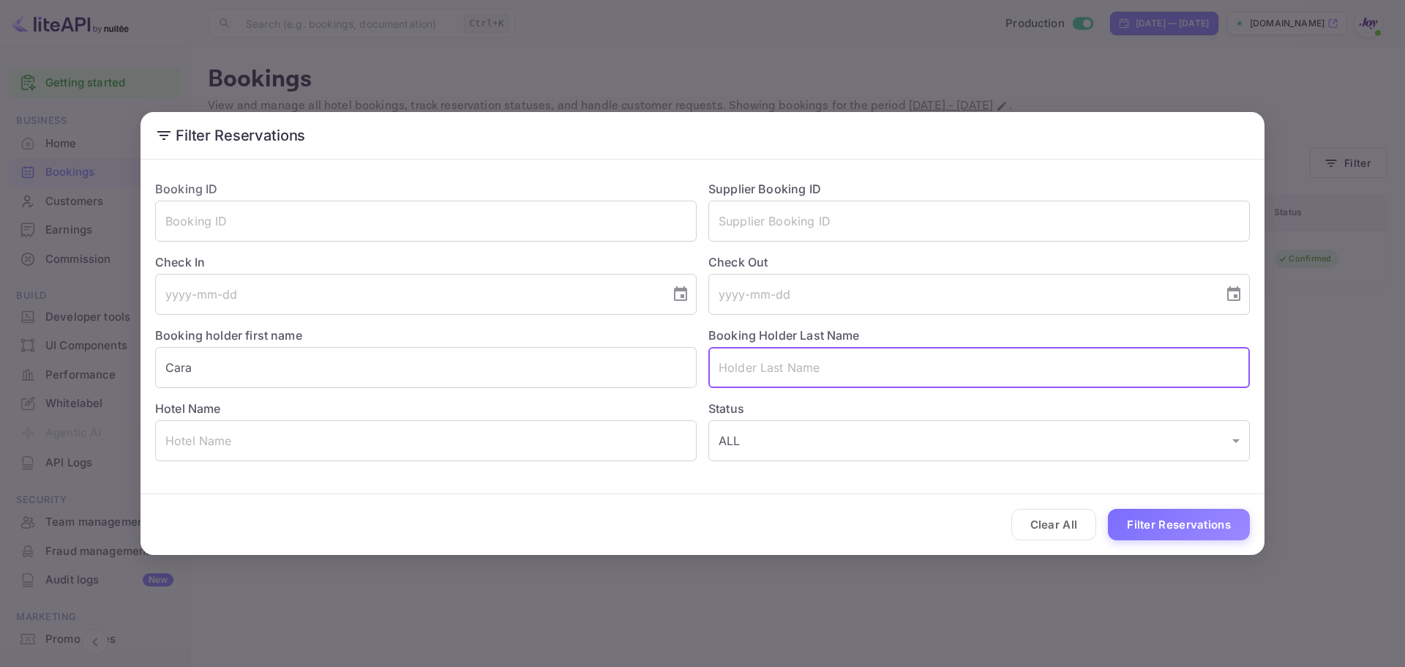
click at [803, 358] on input "text" at bounding box center [978, 367] width 541 height 41
paste input "[PERSON_NAME]"
type input "[PERSON_NAME]"
click at [1168, 520] on button "Filter Reservations" at bounding box center [1179, 524] width 142 height 31
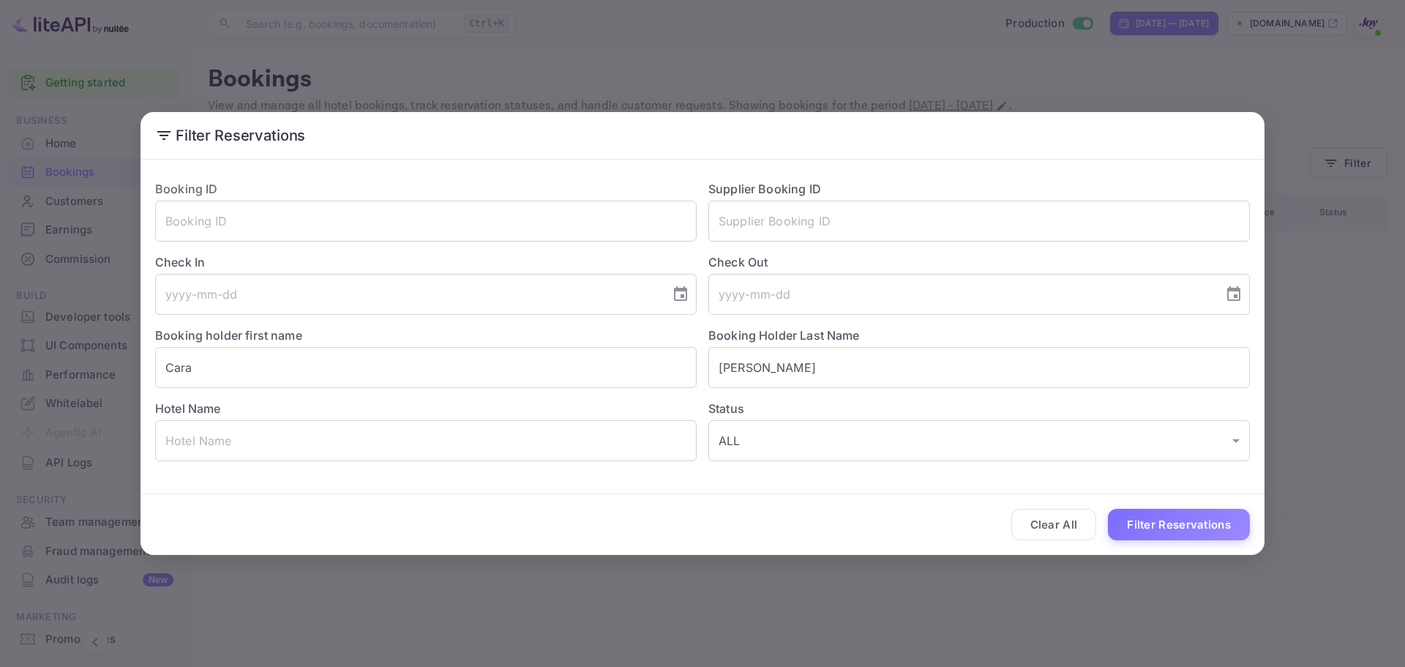
click at [58, 372] on div "Filter Reservations Booking ID ​ Supplier Booking ID ​ Check In ​ Check Out ​ B…" at bounding box center [702, 333] width 1405 height 667
click at [689, 295] on icon "Choose date" at bounding box center [681, 294] width 18 height 18
click at [506, 335] on icon "Next month" at bounding box center [504, 338] width 18 height 18
click at [499, 479] on button "25" at bounding box center [495, 481] width 26 height 26
type input "[DATE]"
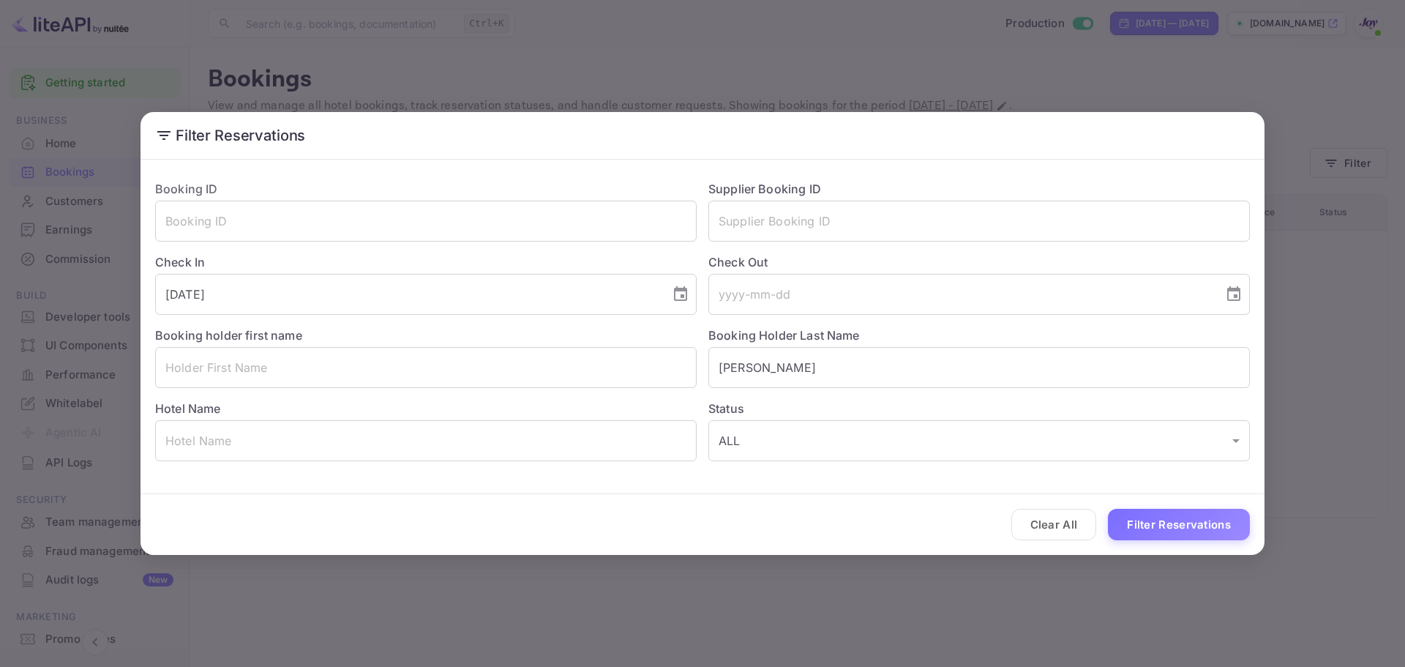
click at [1168, 522] on button "Filter Reservations" at bounding box center [1179, 524] width 142 height 31
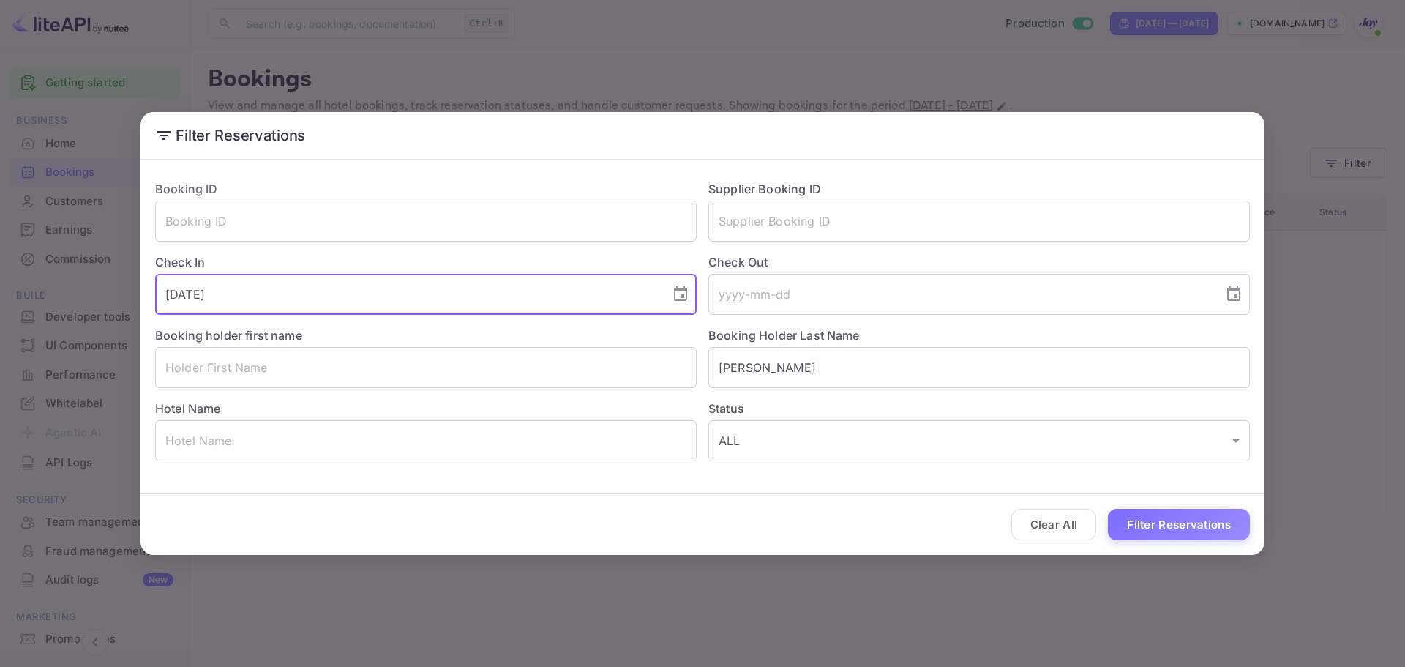
drag, startPoint x: 268, startPoint y: 292, endPoint x: 131, endPoint y: 296, distance: 136.9
click at [132, 297] on div "Filter Reservations Booking ID ​ Supplier Booking ID ​ Check In [DATE] ​ Check …" at bounding box center [702, 333] width 1405 height 667
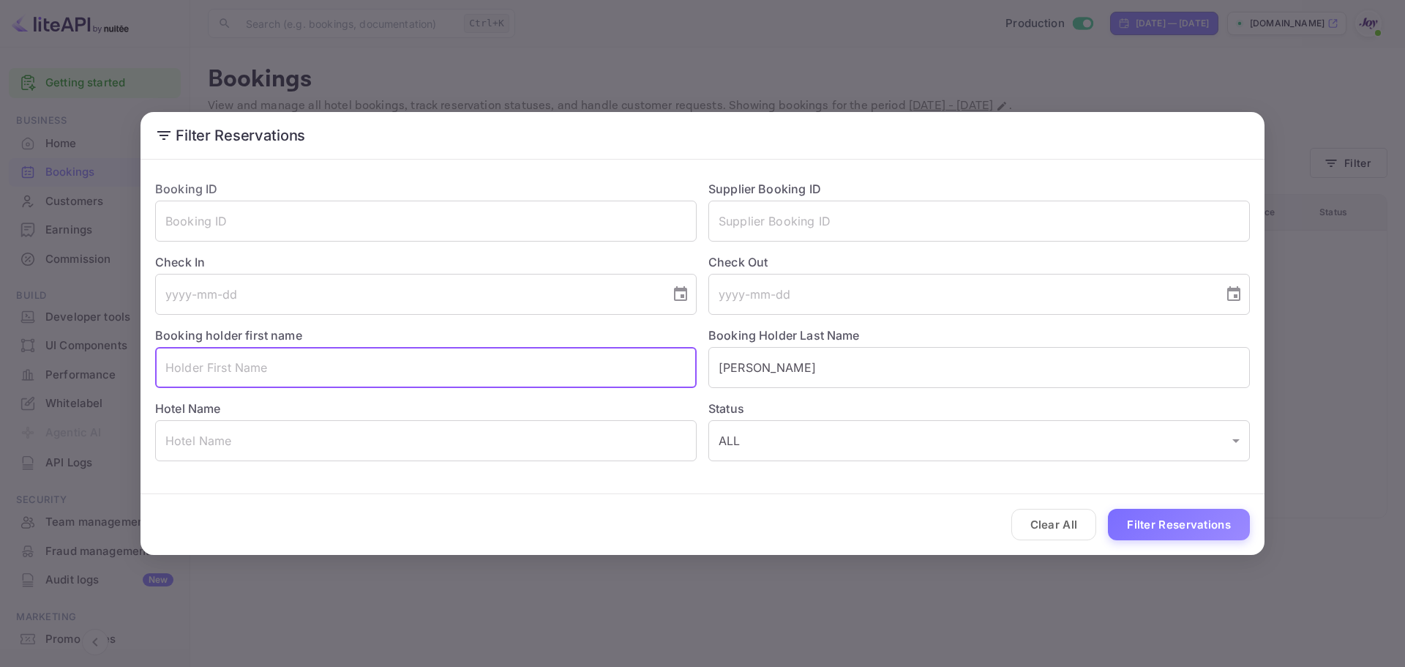
click at [233, 375] on input "text" at bounding box center [425, 367] width 541 height 41
paste input "[PERSON_NAME]"
click at [229, 367] on input "[PERSON_NAME]" at bounding box center [425, 367] width 541 height 41
type input "Clare"
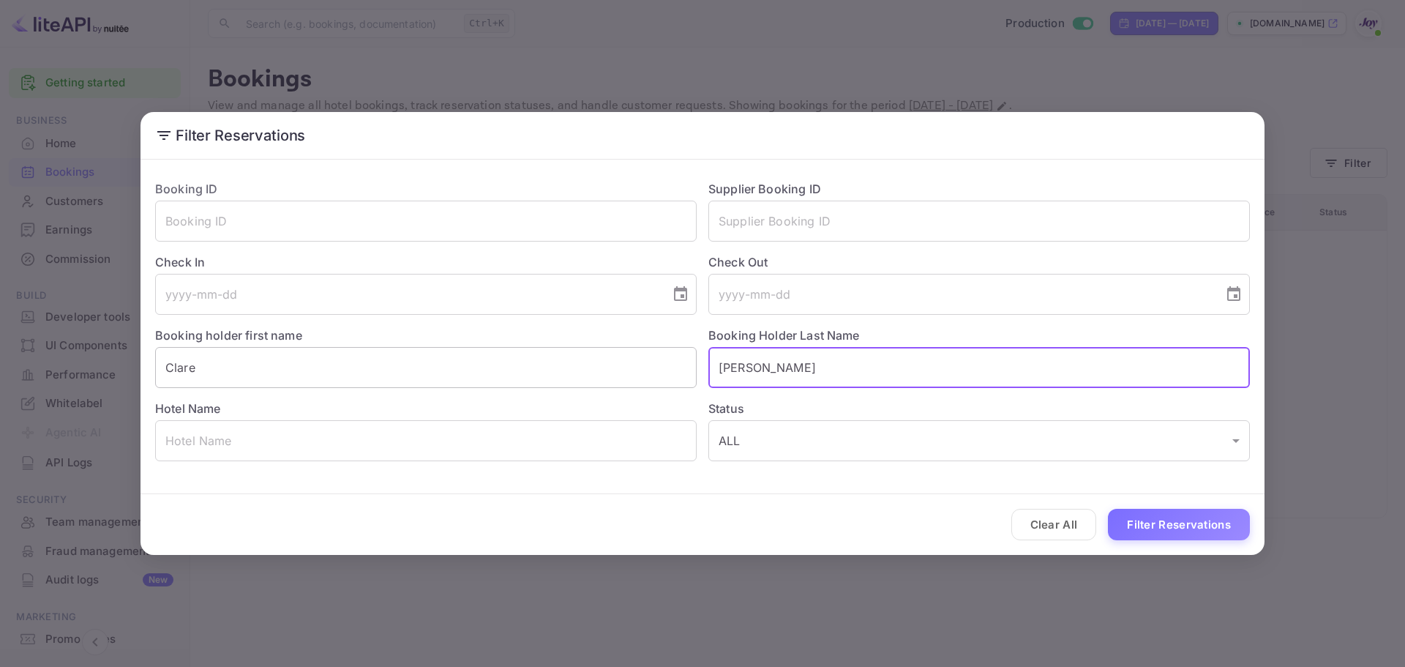
drag, startPoint x: 806, startPoint y: 368, endPoint x: 645, endPoint y: 367, distance: 160.3
click at [645, 367] on div "Booking ID ​ Supplier Booking ID ​ Check In ​ Check Out ​ Booking holder first …" at bounding box center [696, 314] width 1106 height 293
paste input "[PERSON_NAME]"
type input "[PERSON_NAME]"
click at [874, 390] on div "Status ALL ALL ​" at bounding box center [973, 424] width 553 height 73
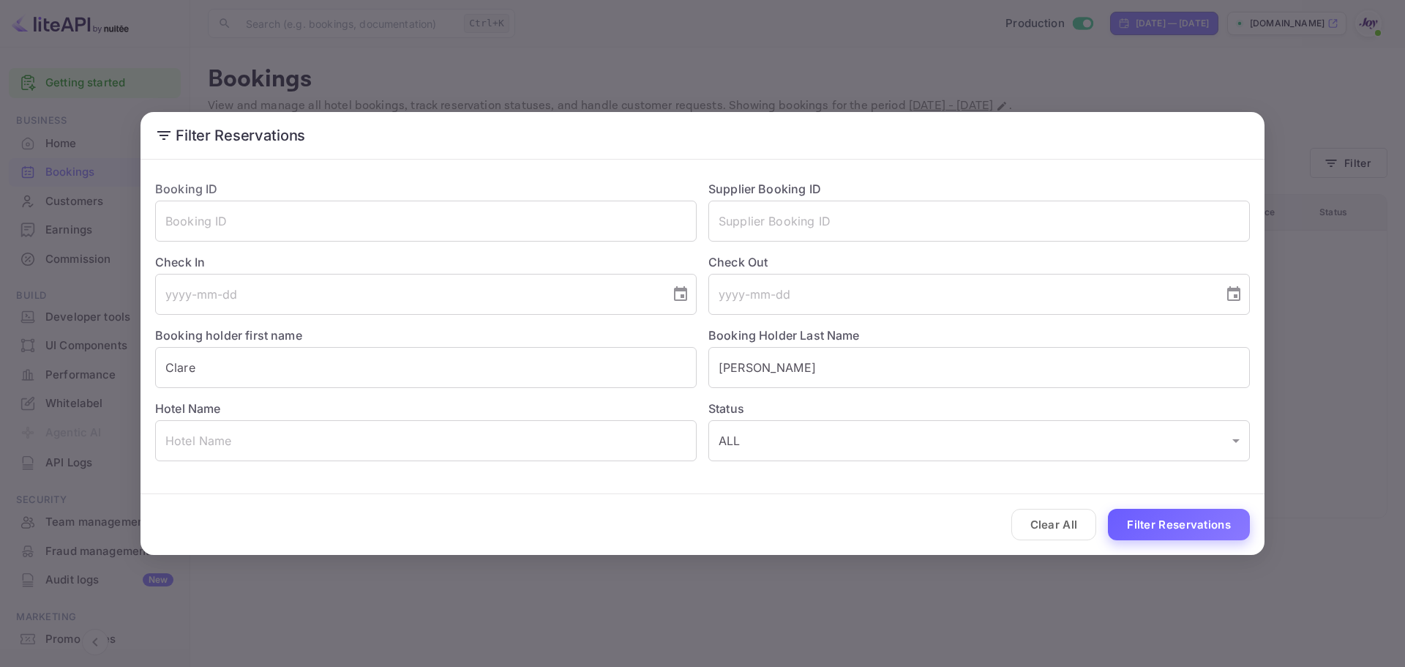
click at [1143, 526] on button "Filter Reservations" at bounding box center [1179, 524] width 142 height 31
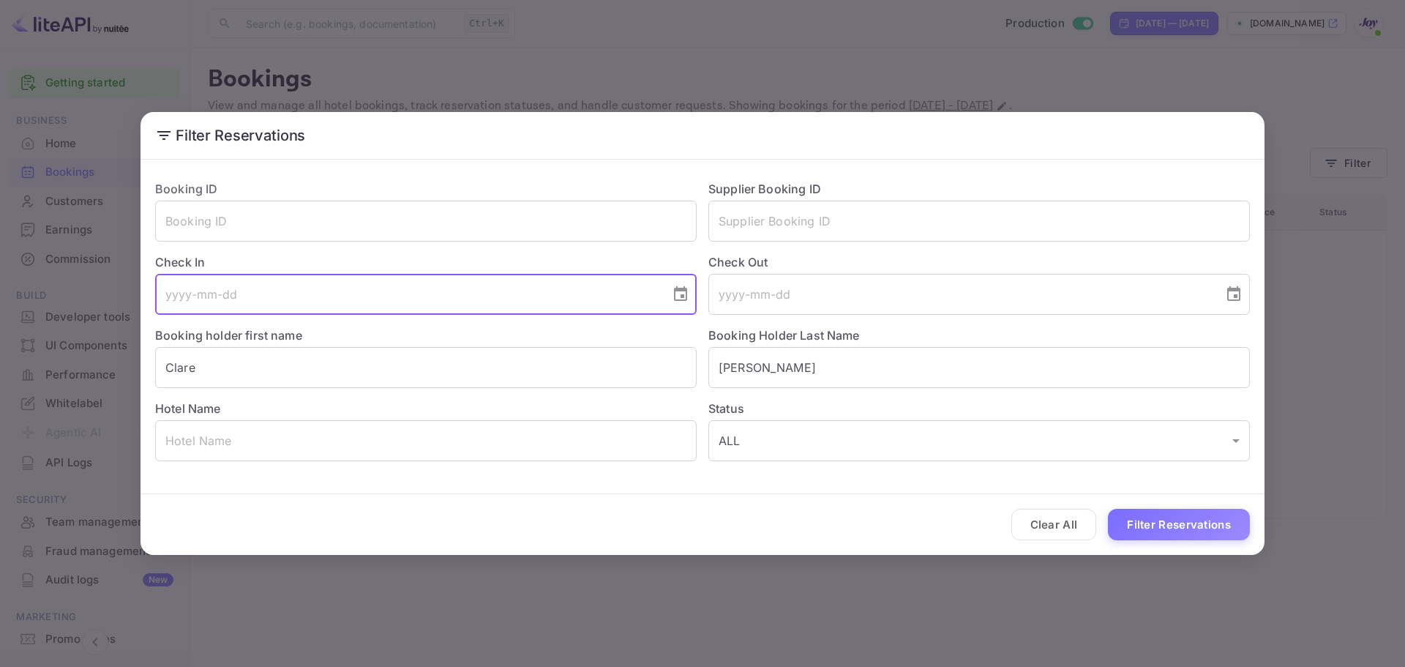
drag, startPoint x: 249, startPoint y: 294, endPoint x: 276, endPoint y: 312, distance: 32.3
click at [248, 293] on input "tel" at bounding box center [407, 294] width 505 height 41
click at [773, 292] on input "tel" at bounding box center [960, 294] width 505 height 41
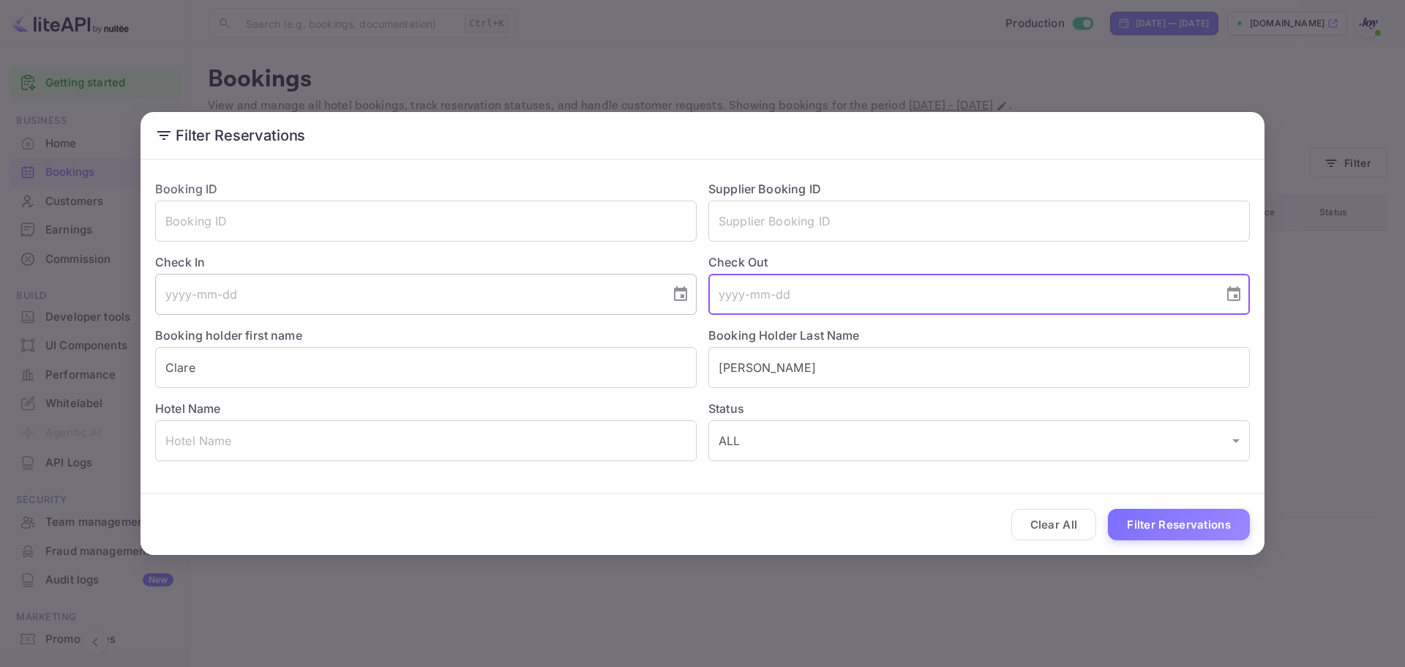
click at [437, 299] on input "tel" at bounding box center [407, 294] width 505 height 41
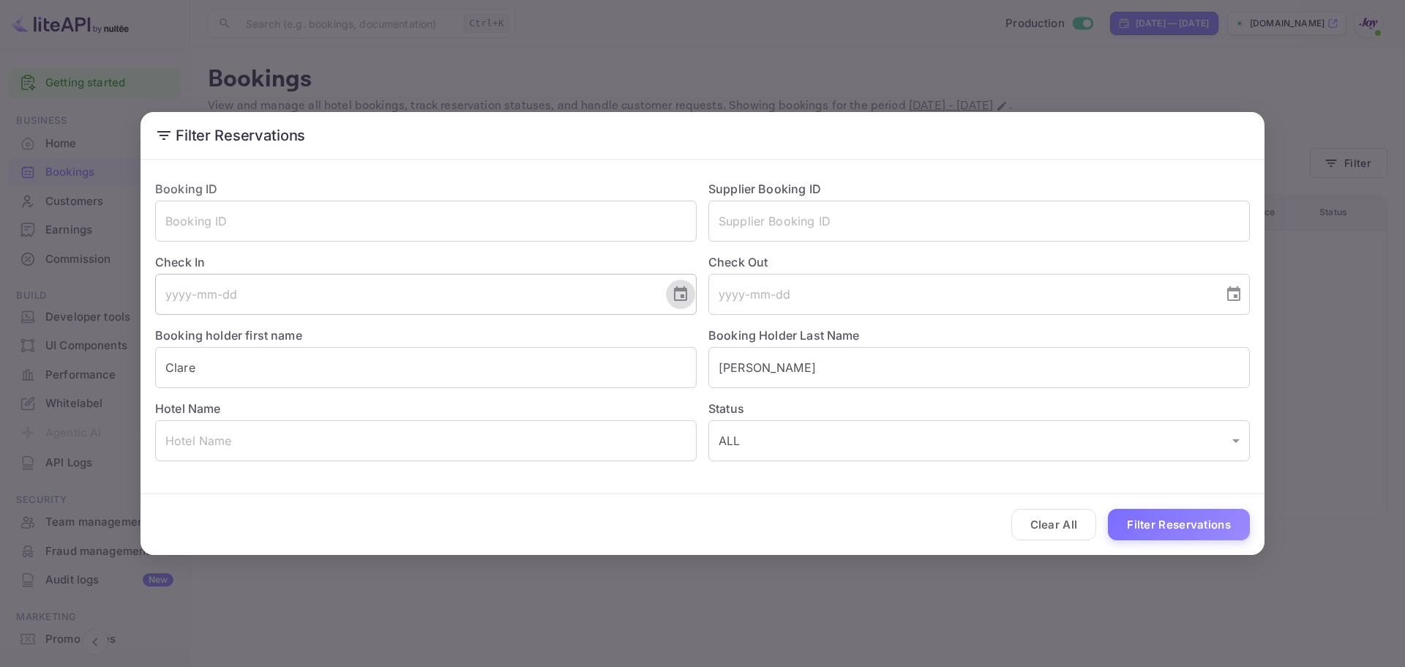
click at [681, 294] on icon "Choose date" at bounding box center [681, 294] width 18 height 18
click at [498, 338] on icon "Next month" at bounding box center [504, 338] width 18 height 18
click at [498, 337] on icon "Next month" at bounding box center [504, 338] width 18 height 18
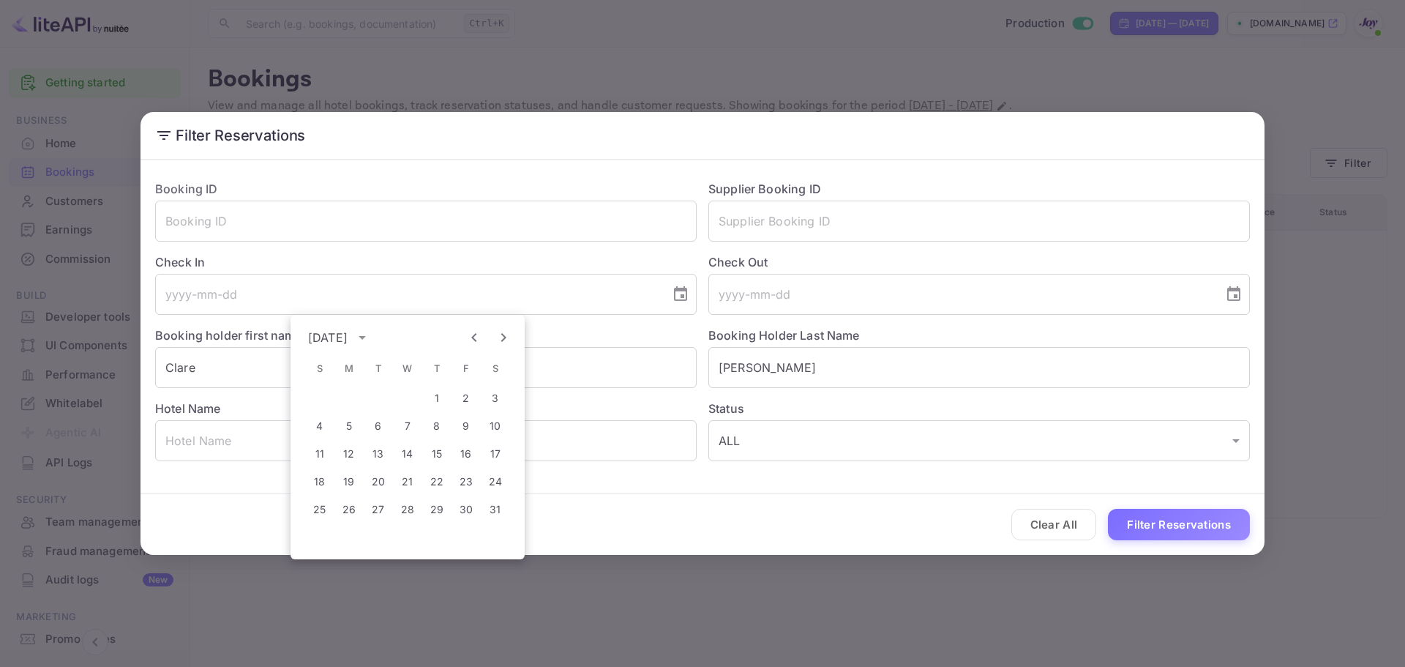
click at [501, 337] on icon "Next month" at bounding box center [504, 338] width 18 height 18
click at [490, 397] on button "7" at bounding box center [495, 398] width 26 height 26
type input "[DATE]"
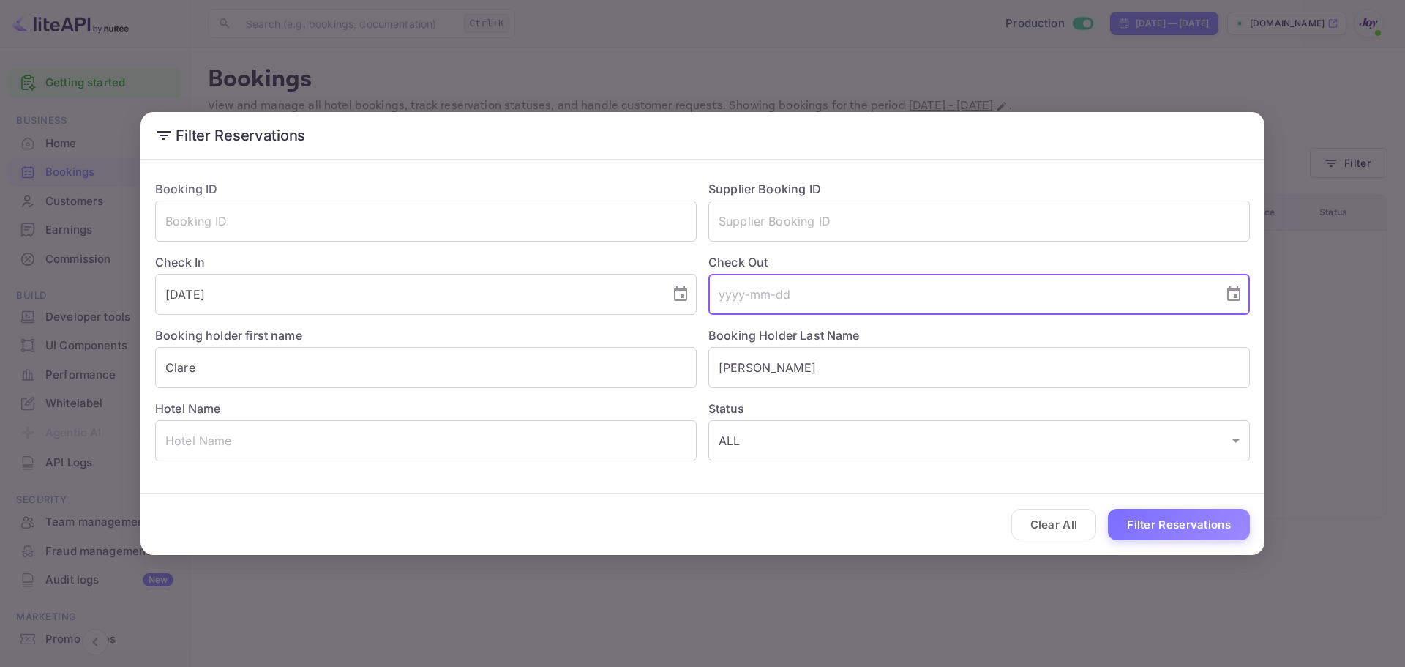
click at [915, 298] on input "tel" at bounding box center [960, 294] width 505 height 41
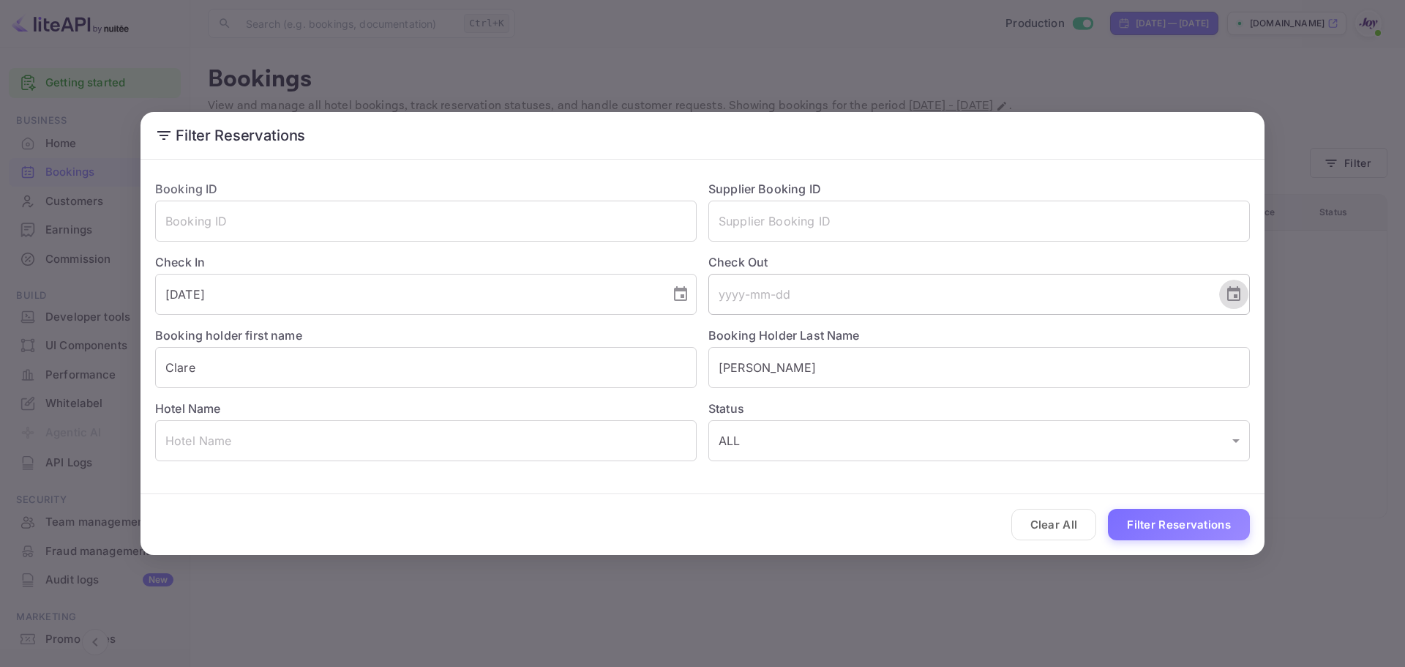
click at [1241, 292] on icon "Choose date" at bounding box center [1234, 294] width 18 height 18
click at [1049, 330] on button "Next month" at bounding box center [1056, 337] width 25 height 25
click at [1049, 330] on icon "Next month" at bounding box center [1057, 338] width 18 height 18
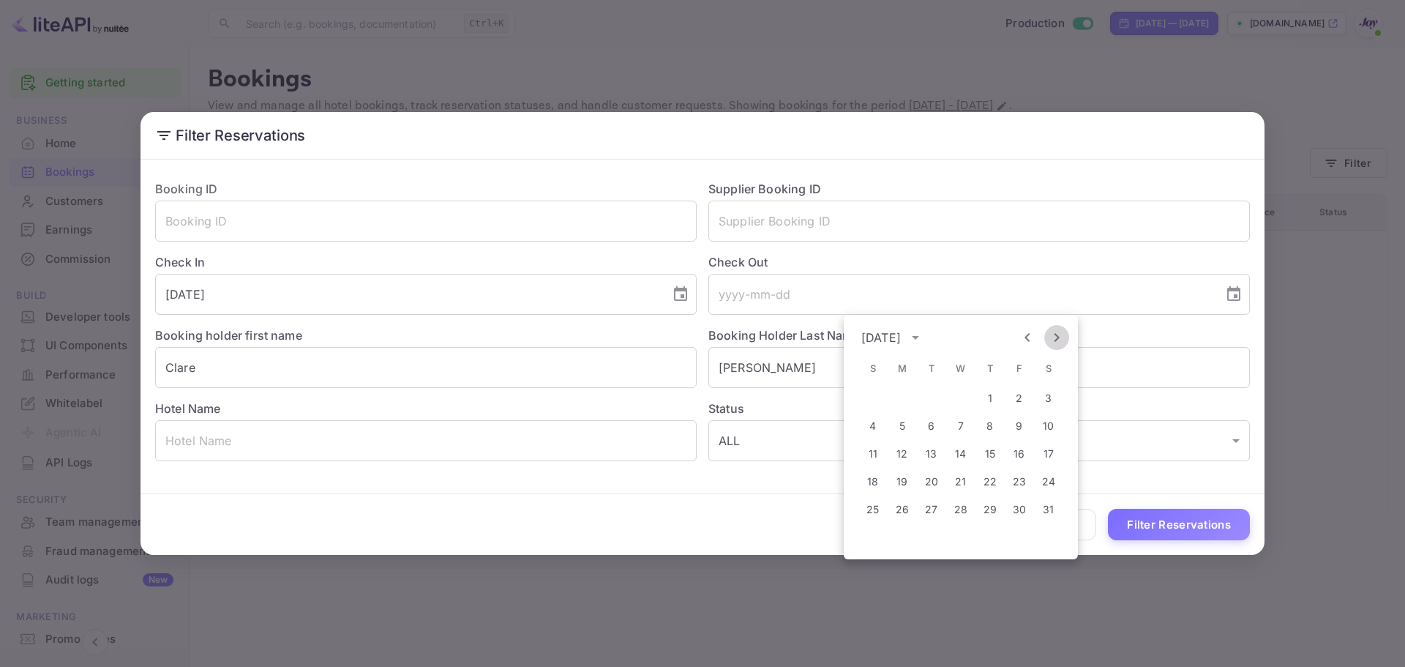
click at [1049, 330] on icon "Next month" at bounding box center [1057, 338] width 18 height 18
click at [1054, 328] on button "Next month" at bounding box center [1056, 337] width 25 height 25
click at [875, 427] on button "8" at bounding box center [873, 426] width 26 height 26
type input "[DATE]"
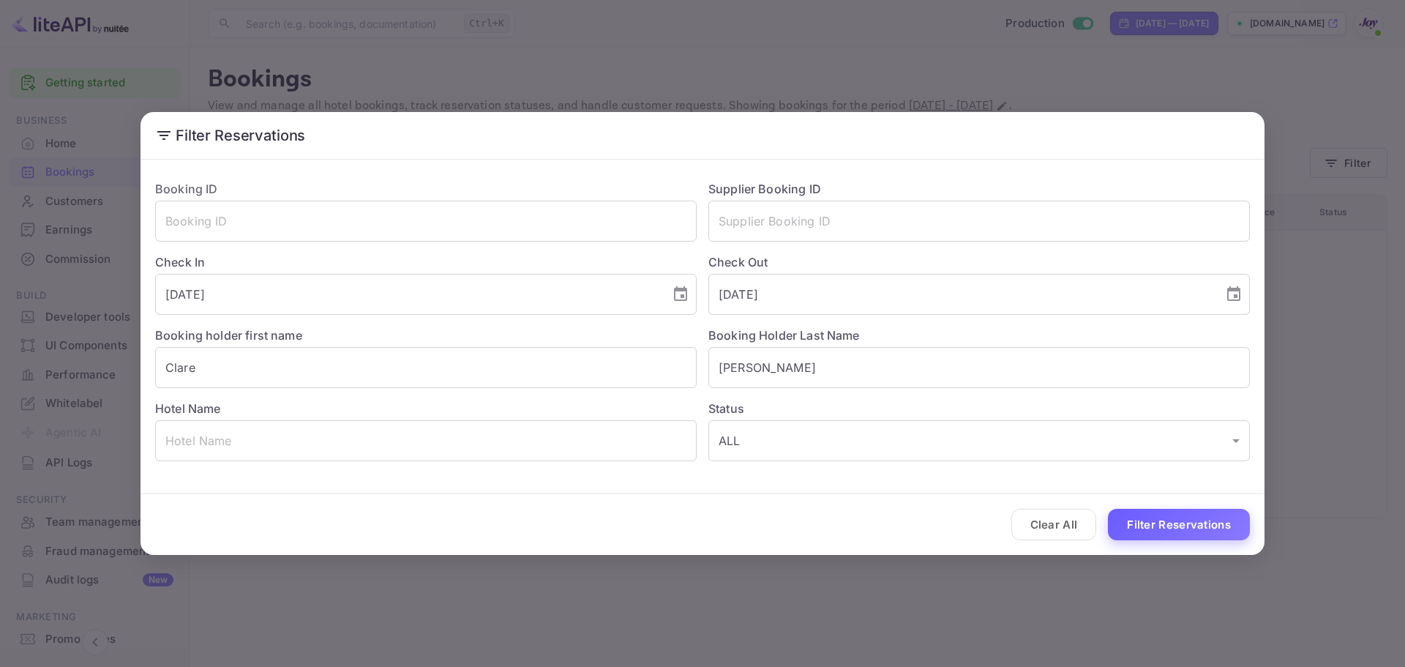
drag, startPoint x: 1134, startPoint y: 519, endPoint x: 1114, endPoint y: 488, distance: 36.5
click at [1135, 519] on button "Filter Reservations" at bounding box center [1179, 524] width 142 height 31
click at [704, 63] on div "Filter Reservations Booking ID ​ Supplier Booking ID ​ Check In [DATE] ​ Check …" at bounding box center [702, 333] width 1405 height 667
